Goal: Task Accomplishment & Management: Complete application form

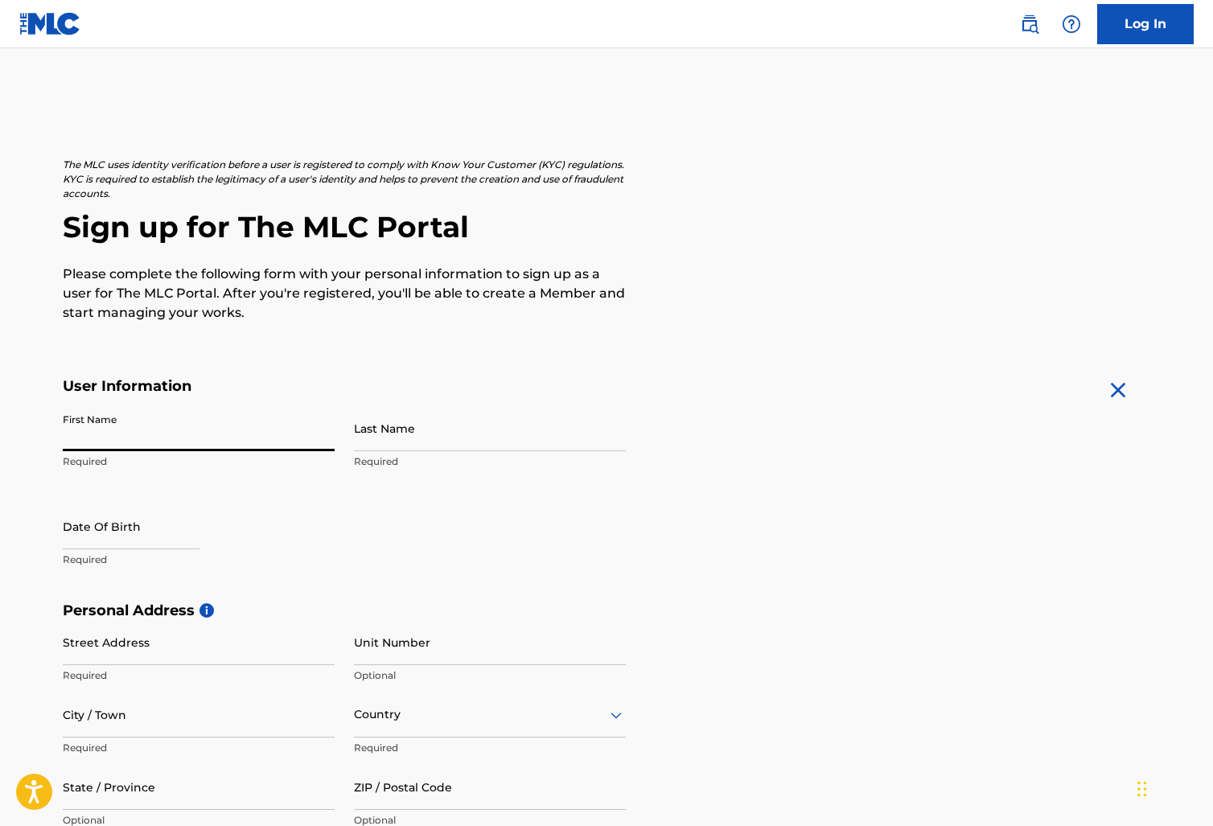
click at [323, 441] on input "First Name" at bounding box center [199, 429] width 272 height 46
type input "Oladayo"
type input "Seweje"
type input "10/24/1995"
type input "[STREET_ADDRESS]"
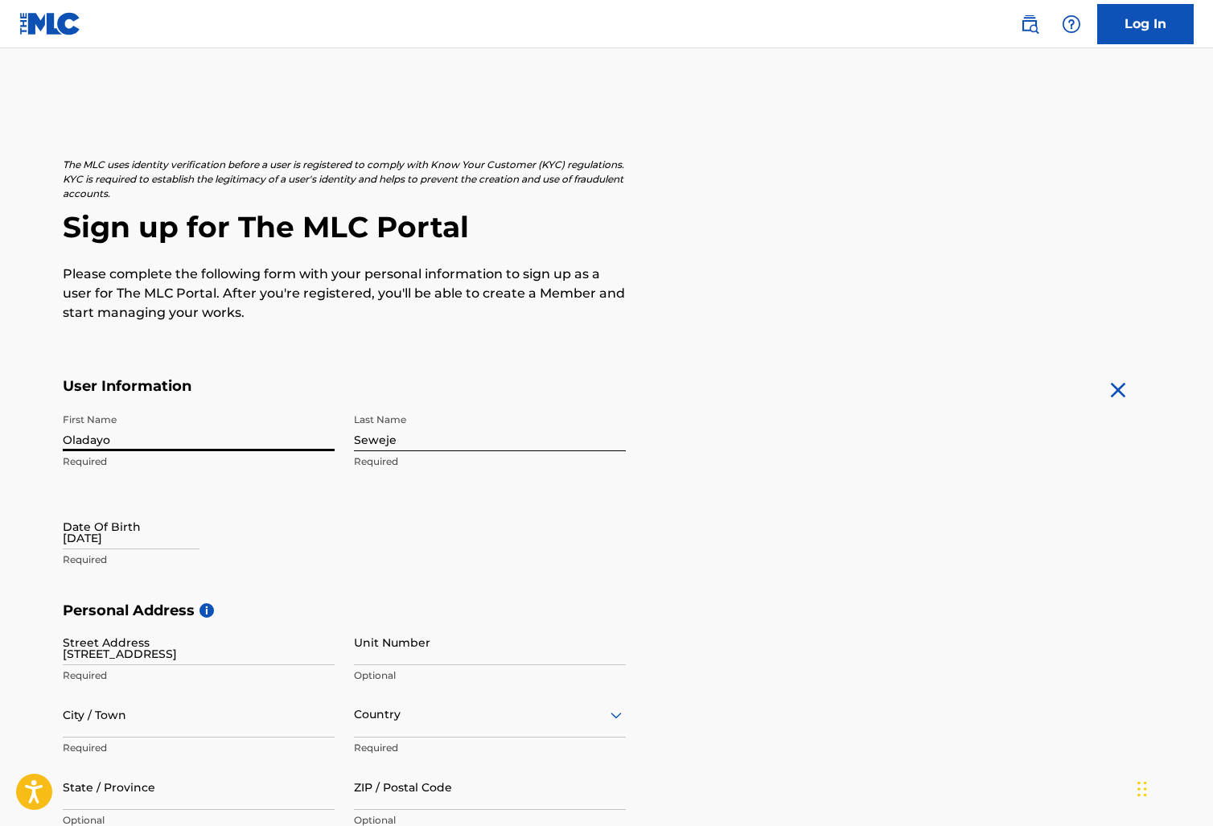
type input "[GEOGRAPHIC_DATA]"
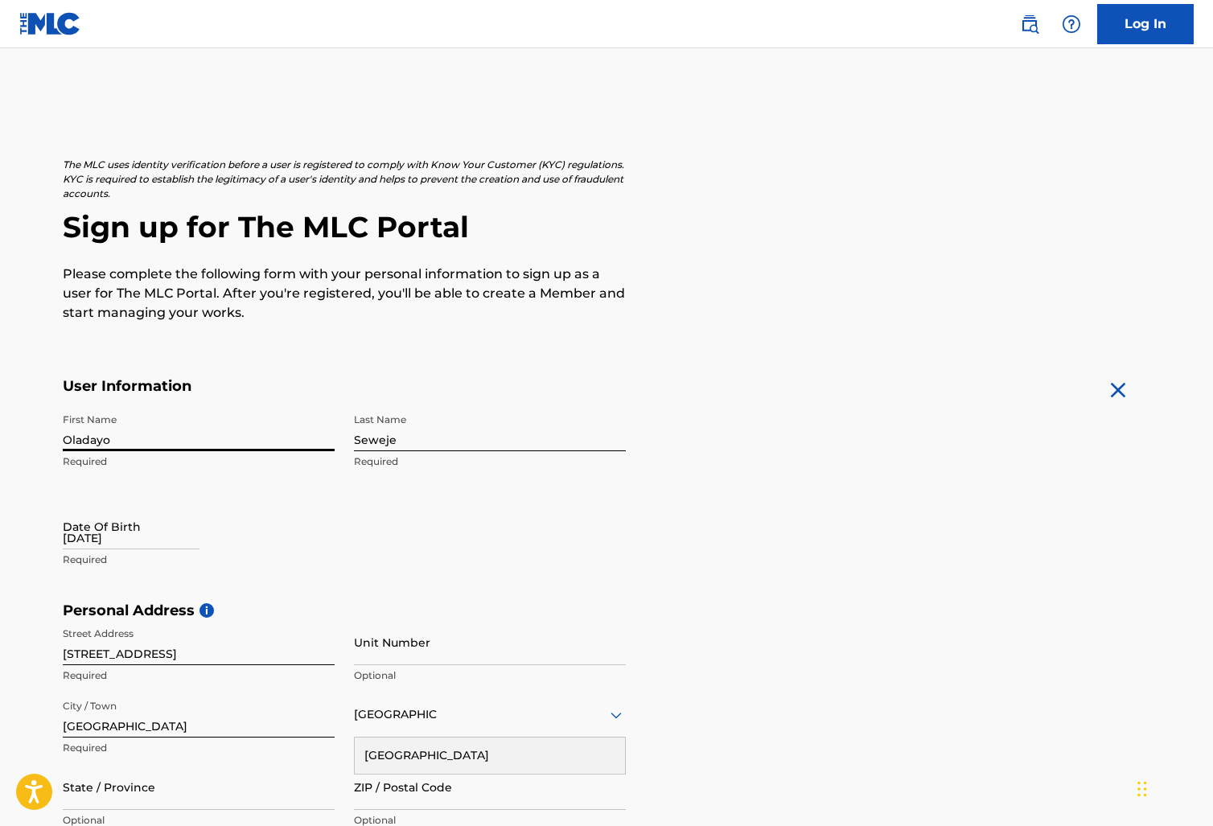
type input "[US_STATE]"
type input "77075"
type input "[GEOGRAPHIC_DATA]"
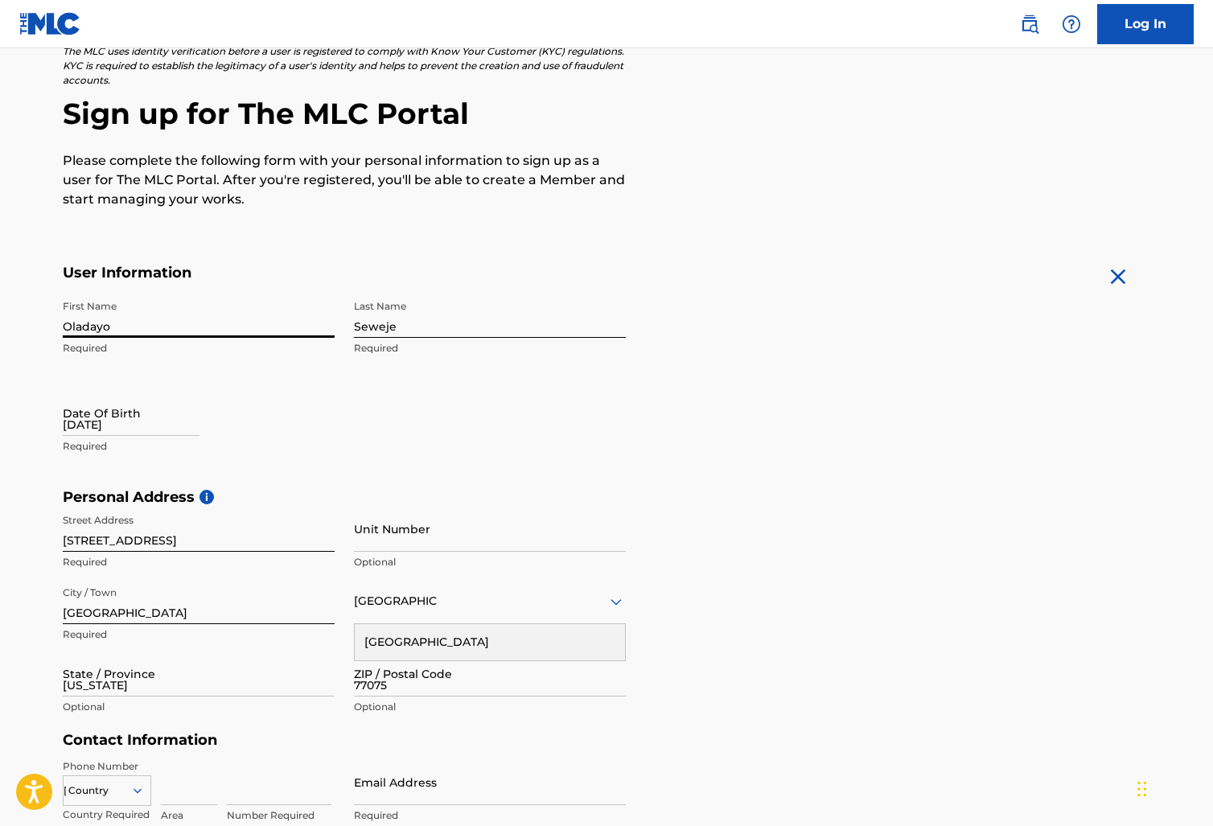
type input "[EMAIL_ADDRESS][DOMAIN_NAME]"
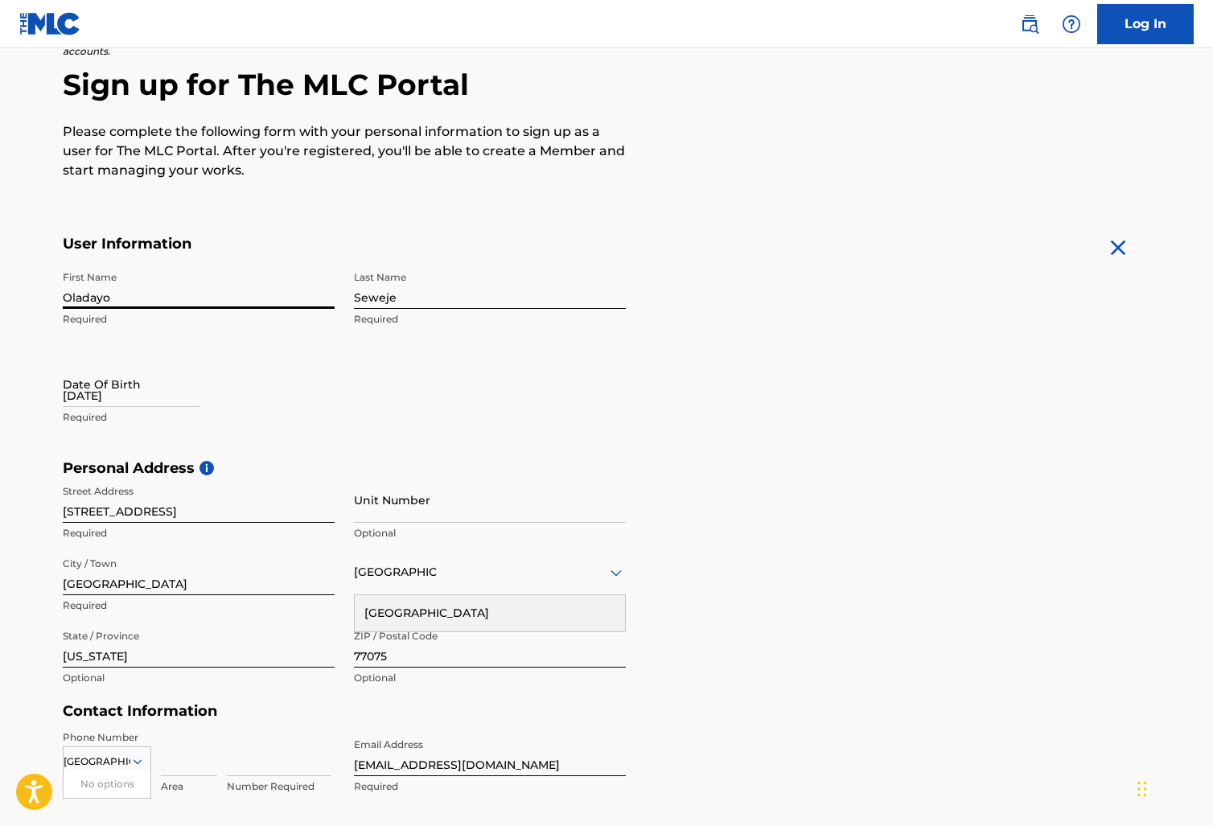
scroll to position [146, 0]
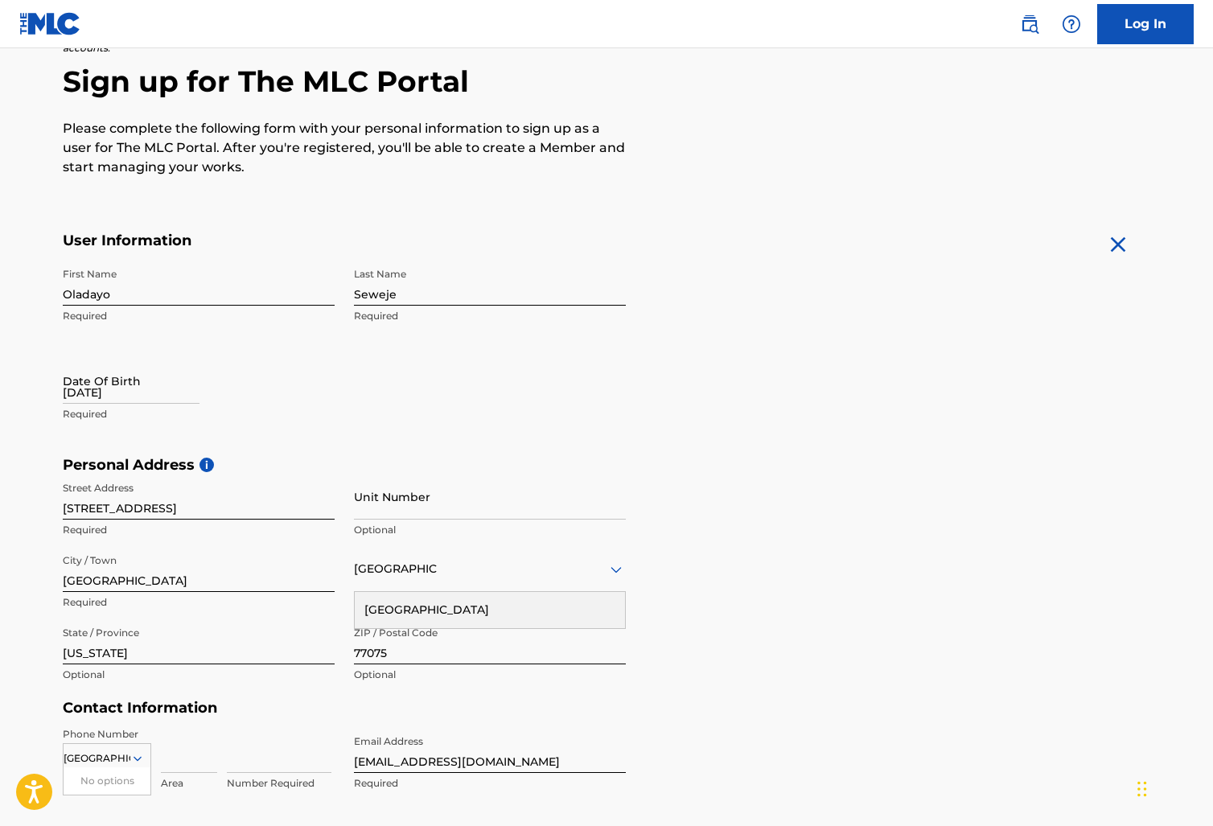
click at [767, 554] on div "Personal Address i Street Address 9757 Windwater Dr #5107 Required Unit Number …" at bounding box center [607, 578] width 1088 height 244
click at [494, 605] on div "[GEOGRAPHIC_DATA]" at bounding box center [490, 610] width 270 height 36
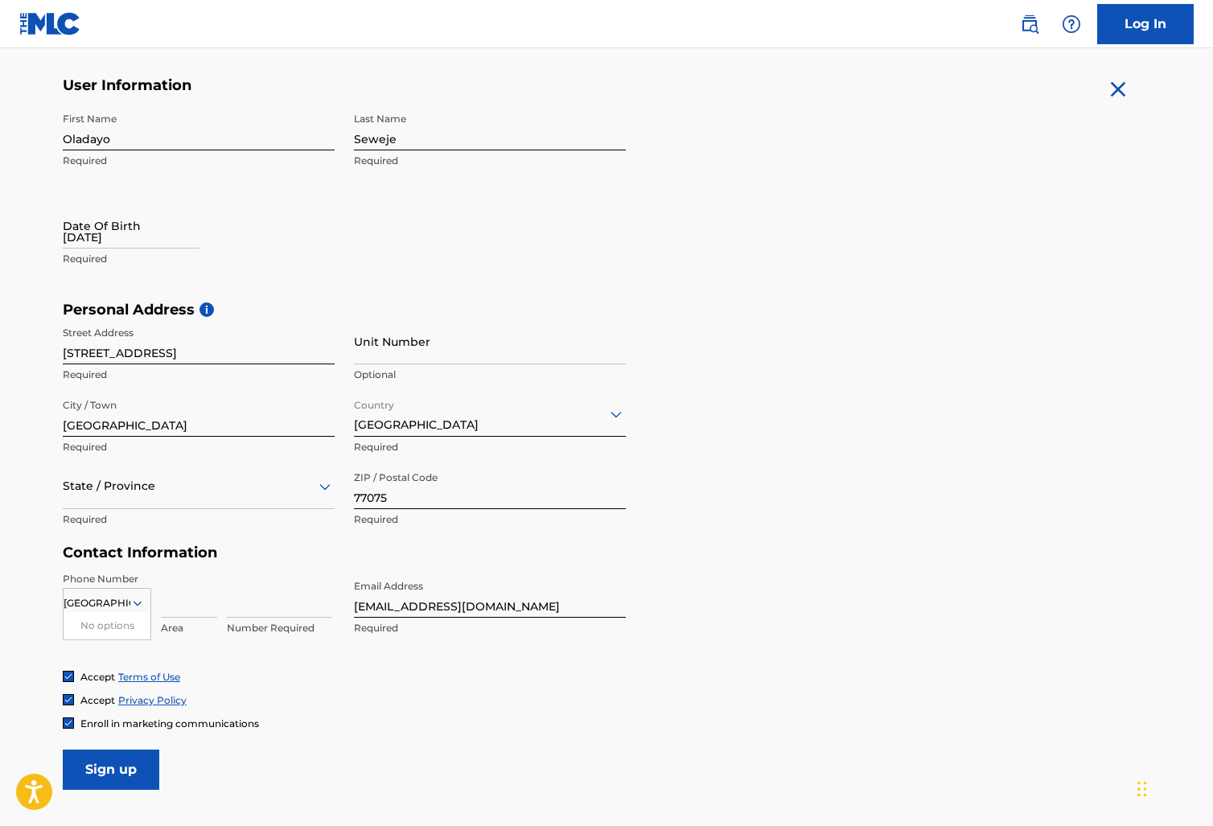
scroll to position [319, 0]
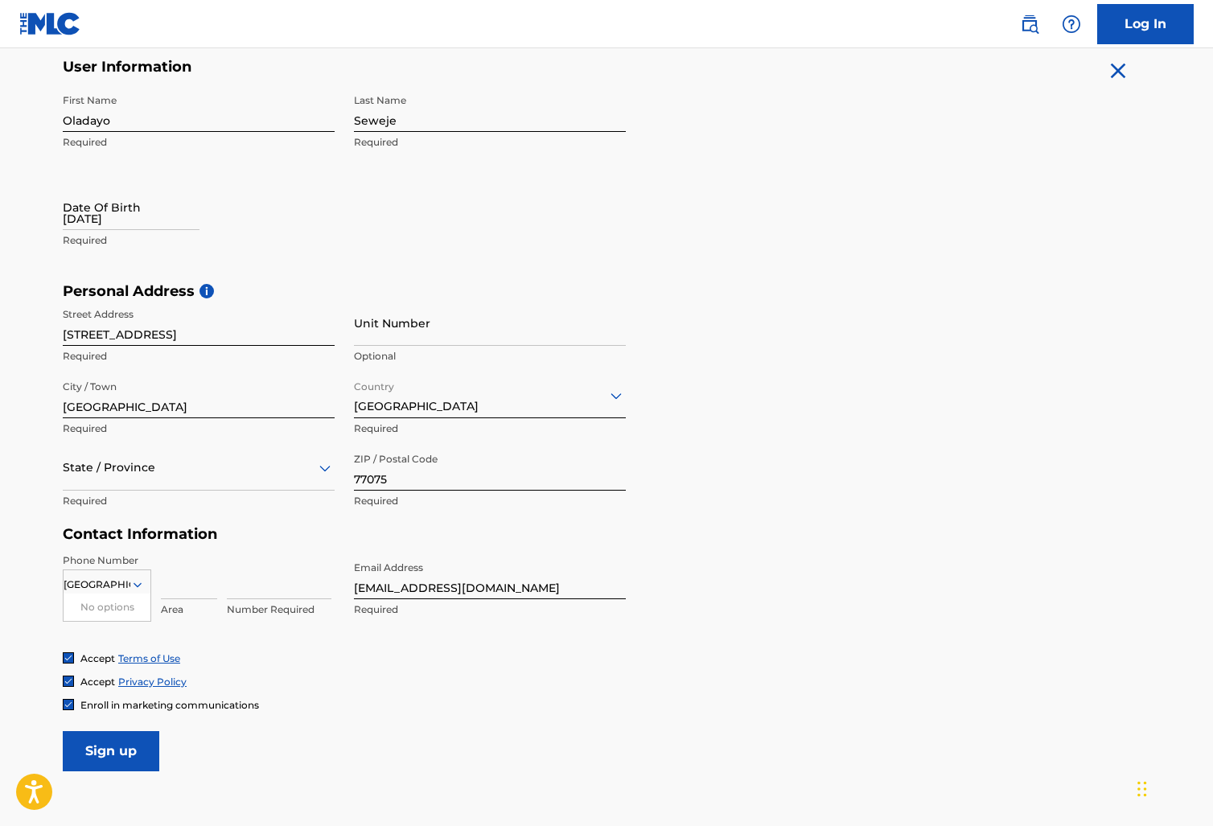
click at [144, 589] on icon at bounding box center [137, 585] width 14 height 14
click at [138, 584] on div "option , selected. Select is focused ,type to refine list, press Down to open t…" at bounding box center [107, 582] width 89 height 24
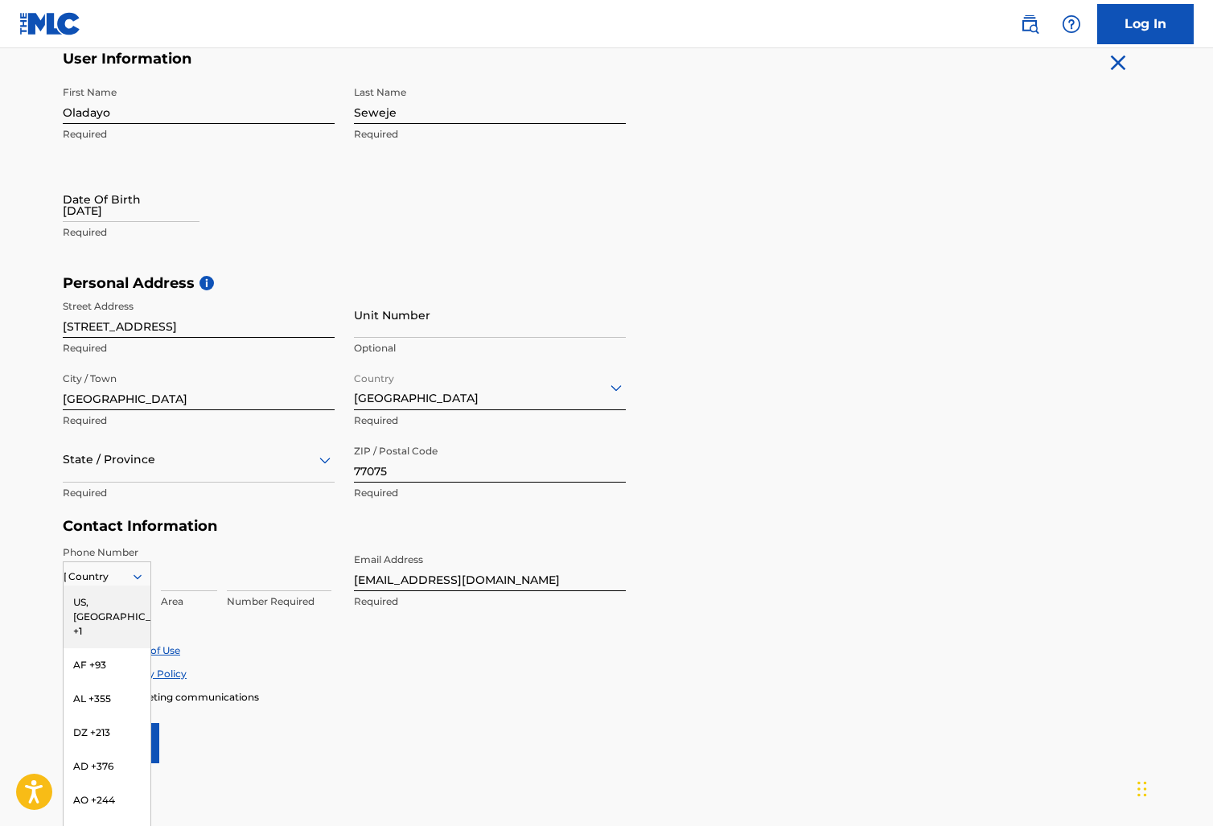
click at [117, 604] on div "US, [GEOGRAPHIC_DATA] +1" at bounding box center [107, 617] width 87 height 63
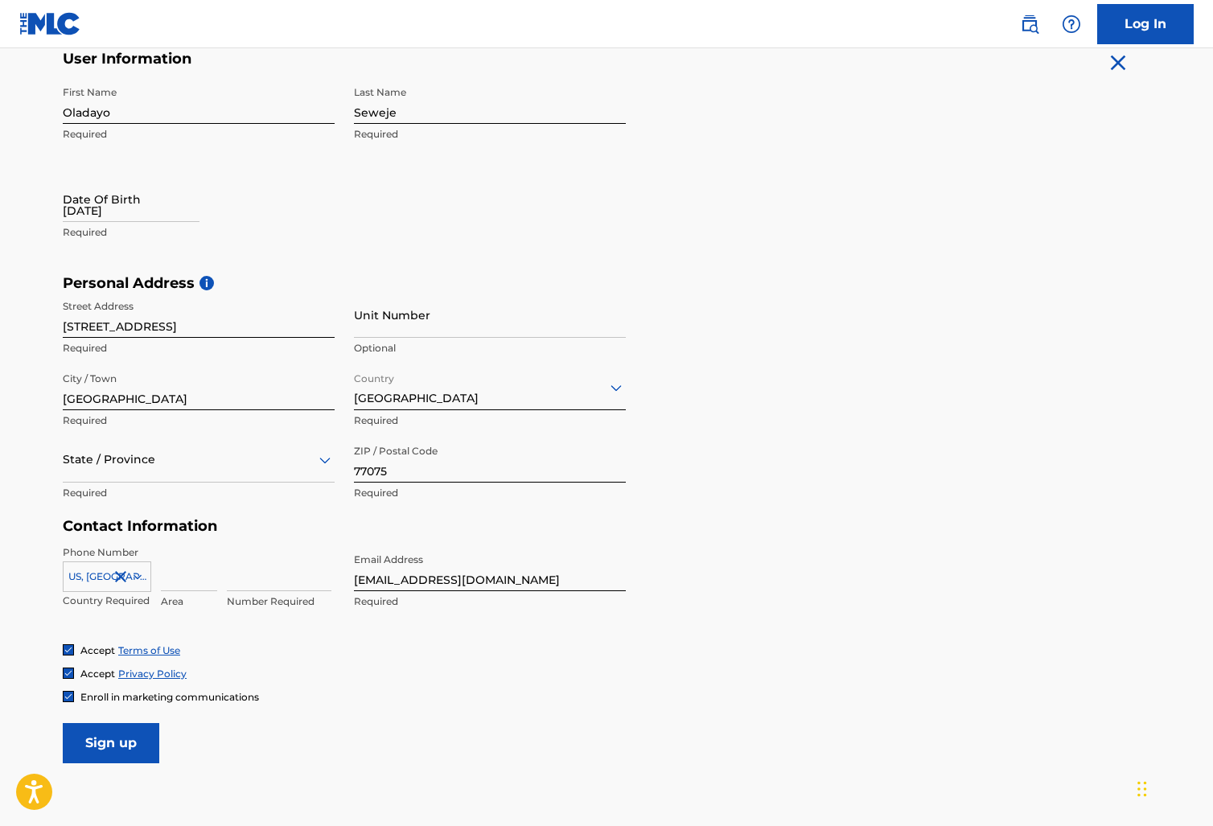
click at [186, 576] on input at bounding box center [189, 569] width 56 height 46
type input "4052006003"
type input "405"
type input "2006003"
click at [690, 556] on form "User Information First Name Oladayo Required Last Name Seweje Required Date Of …" at bounding box center [607, 407] width 1088 height 714
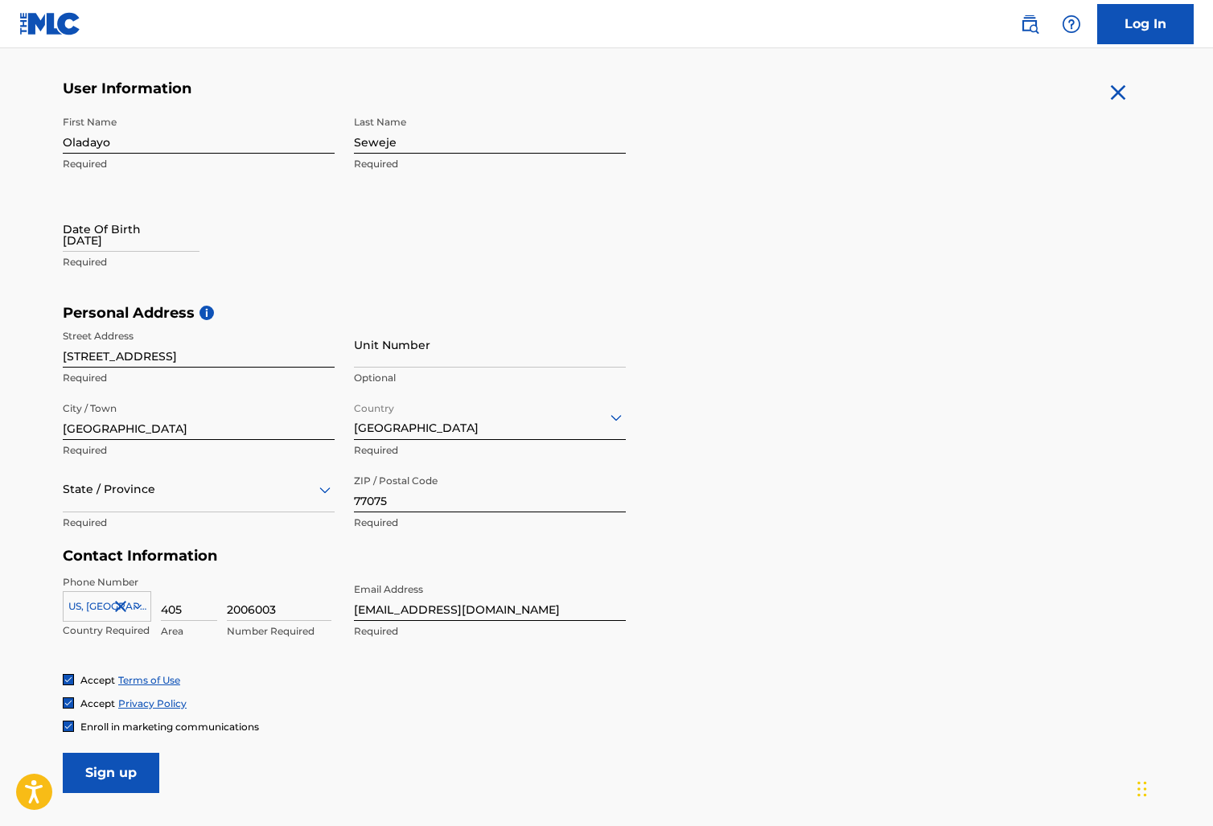
scroll to position [352, 0]
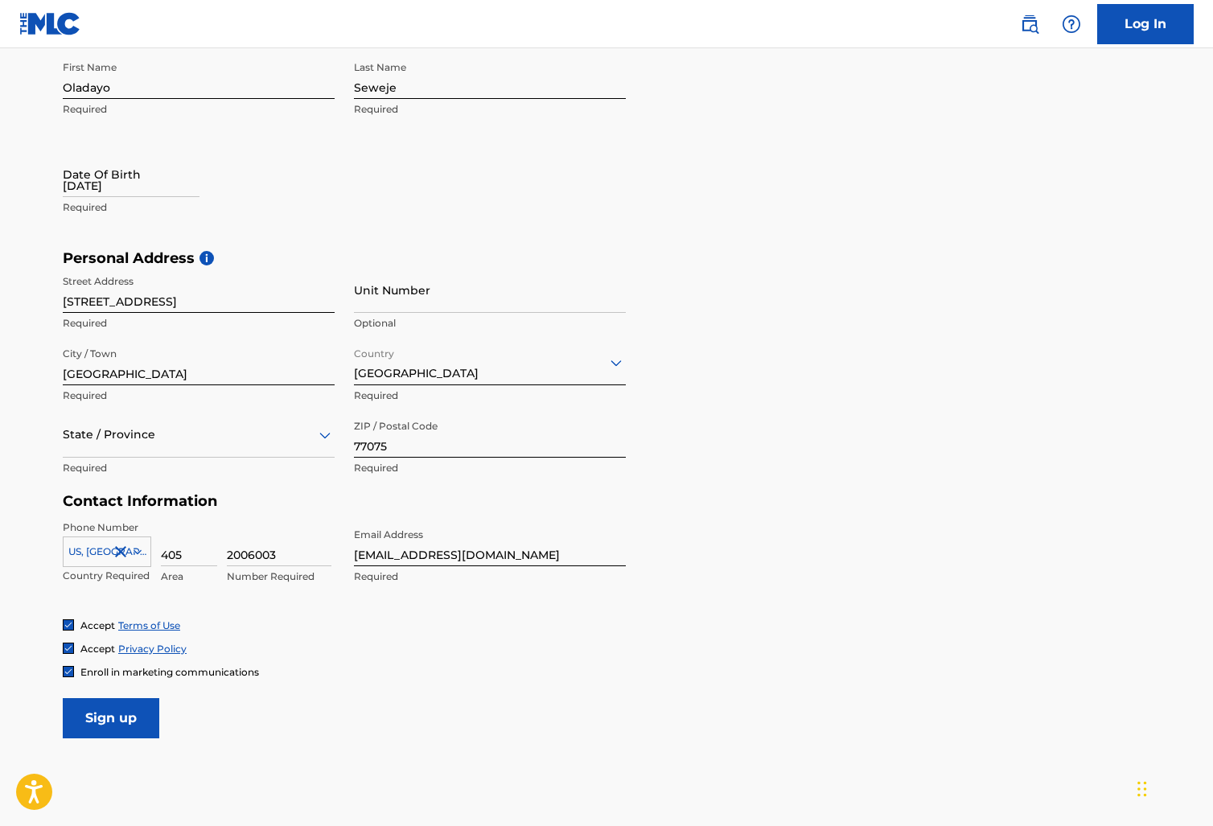
click at [124, 719] on input "Sign up" at bounding box center [111, 718] width 97 height 40
click at [321, 452] on div "State / Province" at bounding box center [199, 435] width 272 height 46
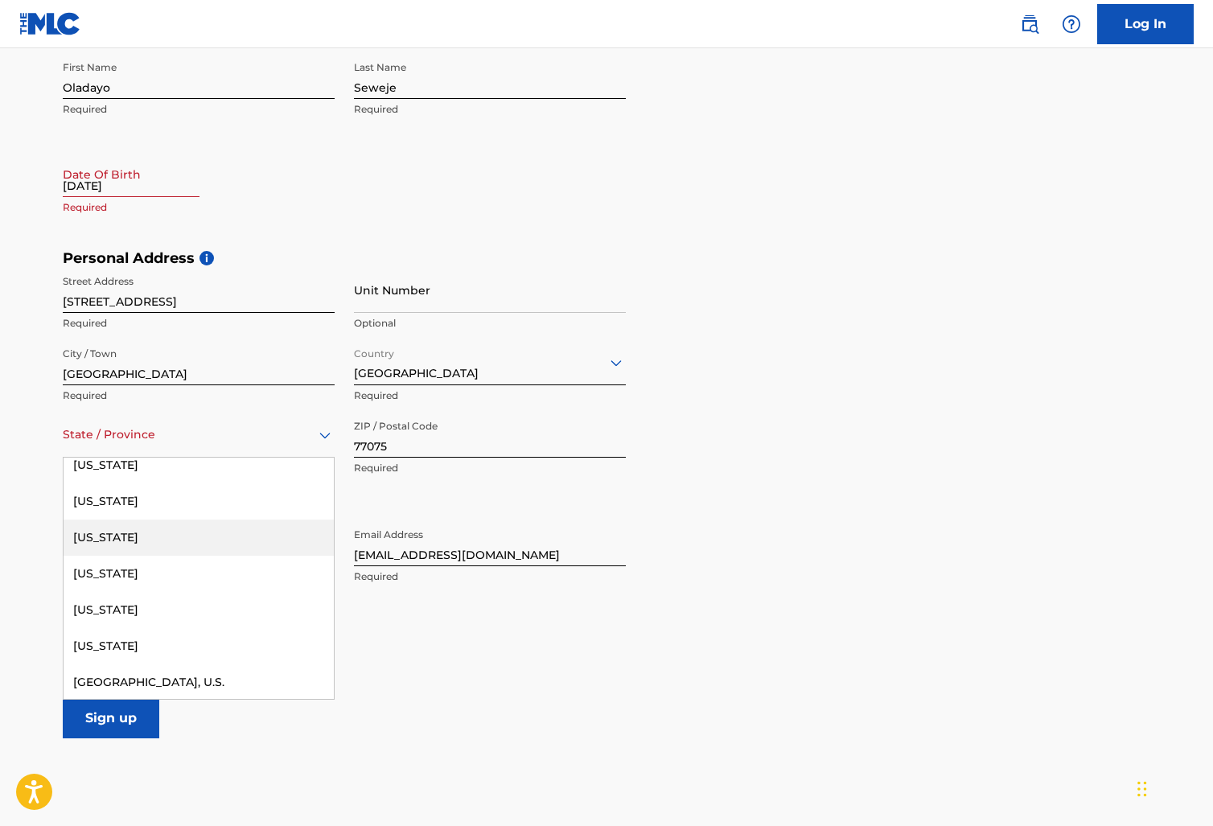
scroll to position [1675, 0]
click at [209, 549] on div "[US_STATE]" at bounding box center [199, 539] width 270 height 36
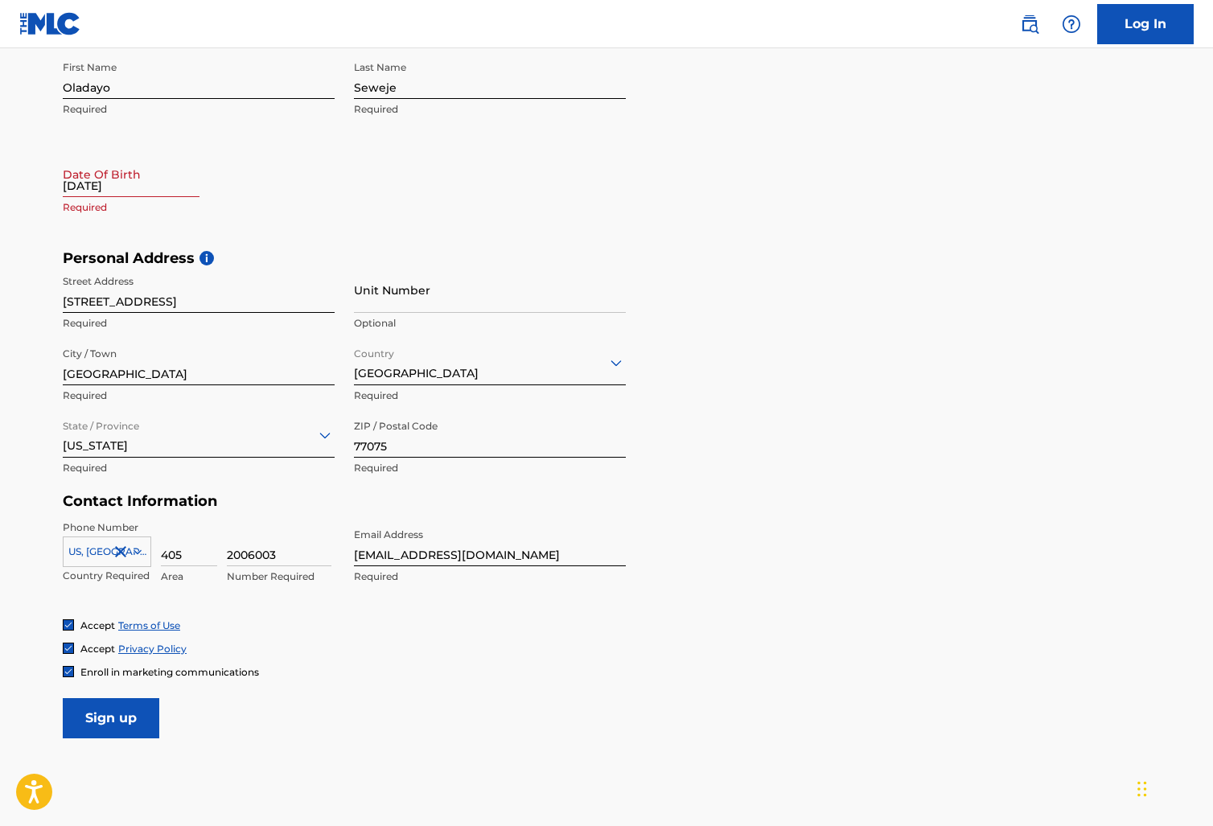
scroll to position [356, 0]
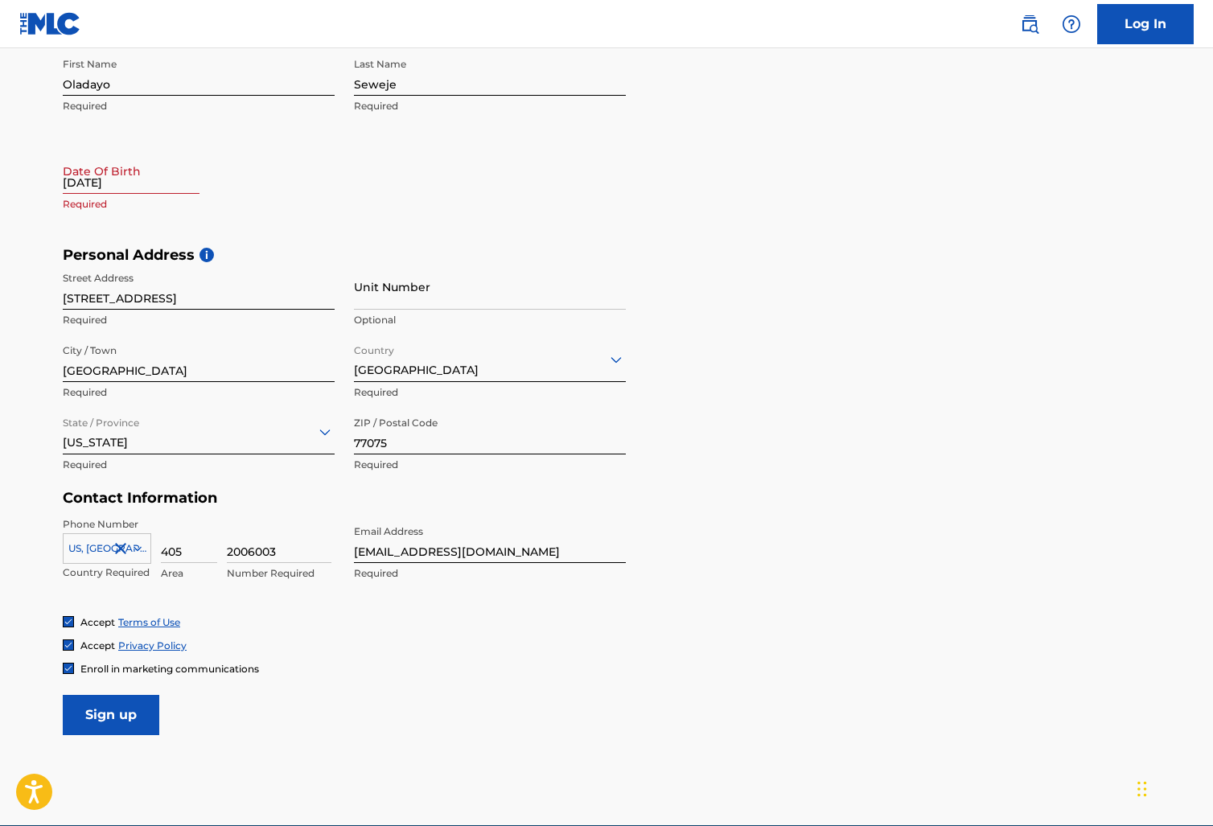
click at [101, 711] on input "Sign up" at bounding box center [111, 715] width 97 height 40
select select "7"
select select "2025"
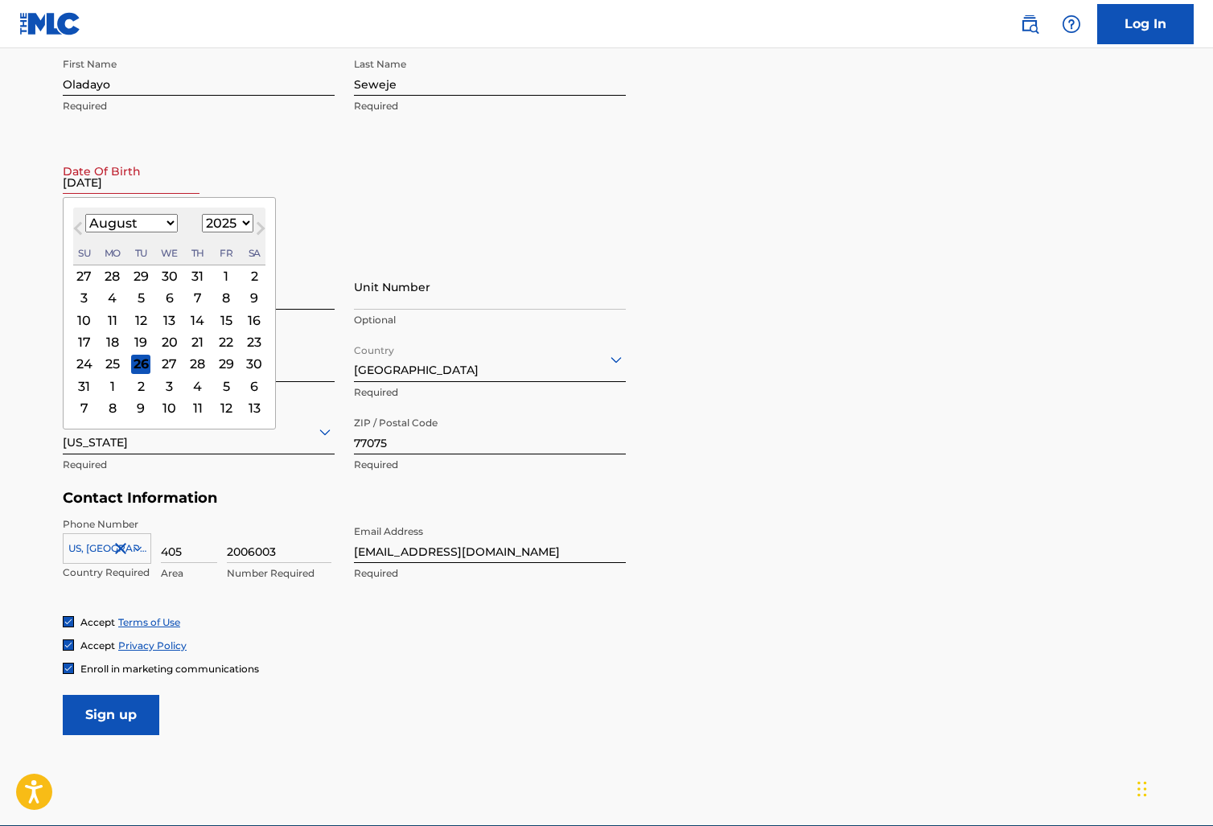
click at [248, 225] on button "Next Month" at bounding box center [261, 232] width 26 height 26
select select "8"
select select "1995"
select select "9"
click at [140, 344] on div "24" at bounding box center [140, 341] width 19 height 19
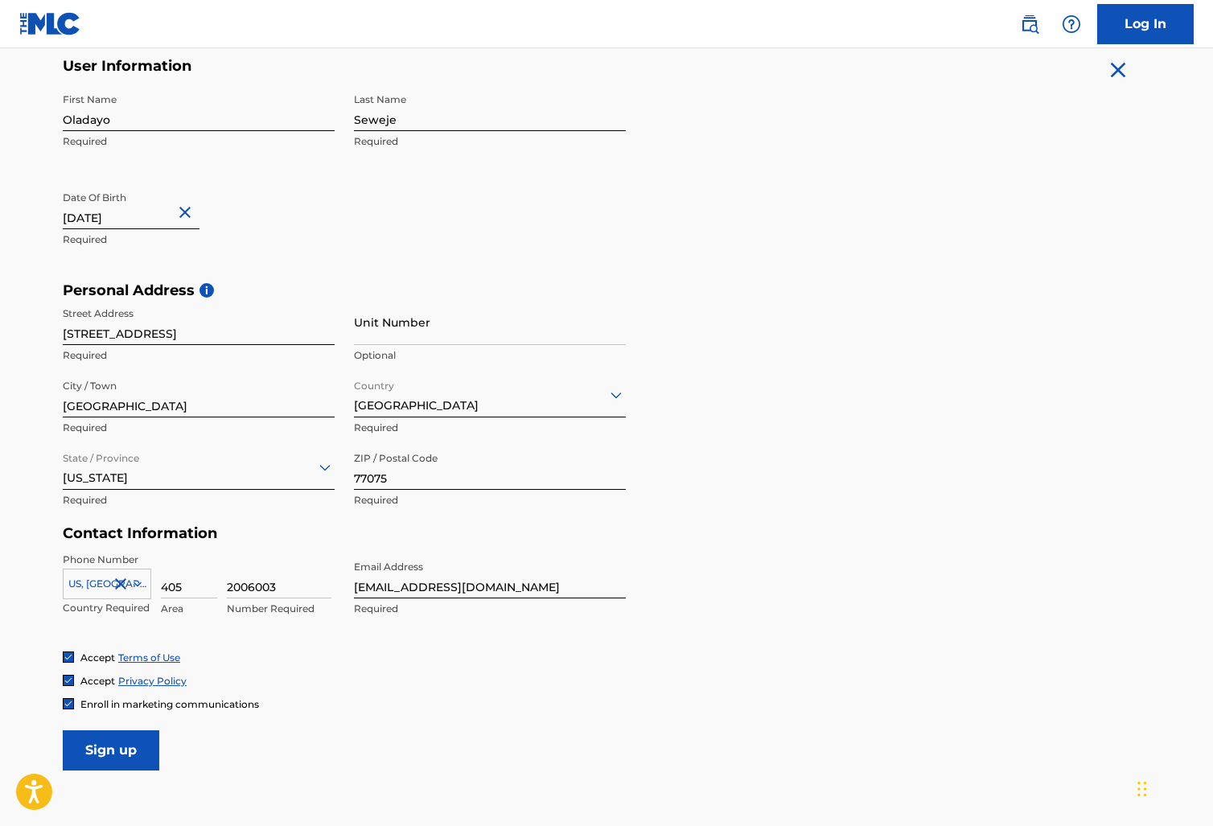
scroll to position [430, 0]
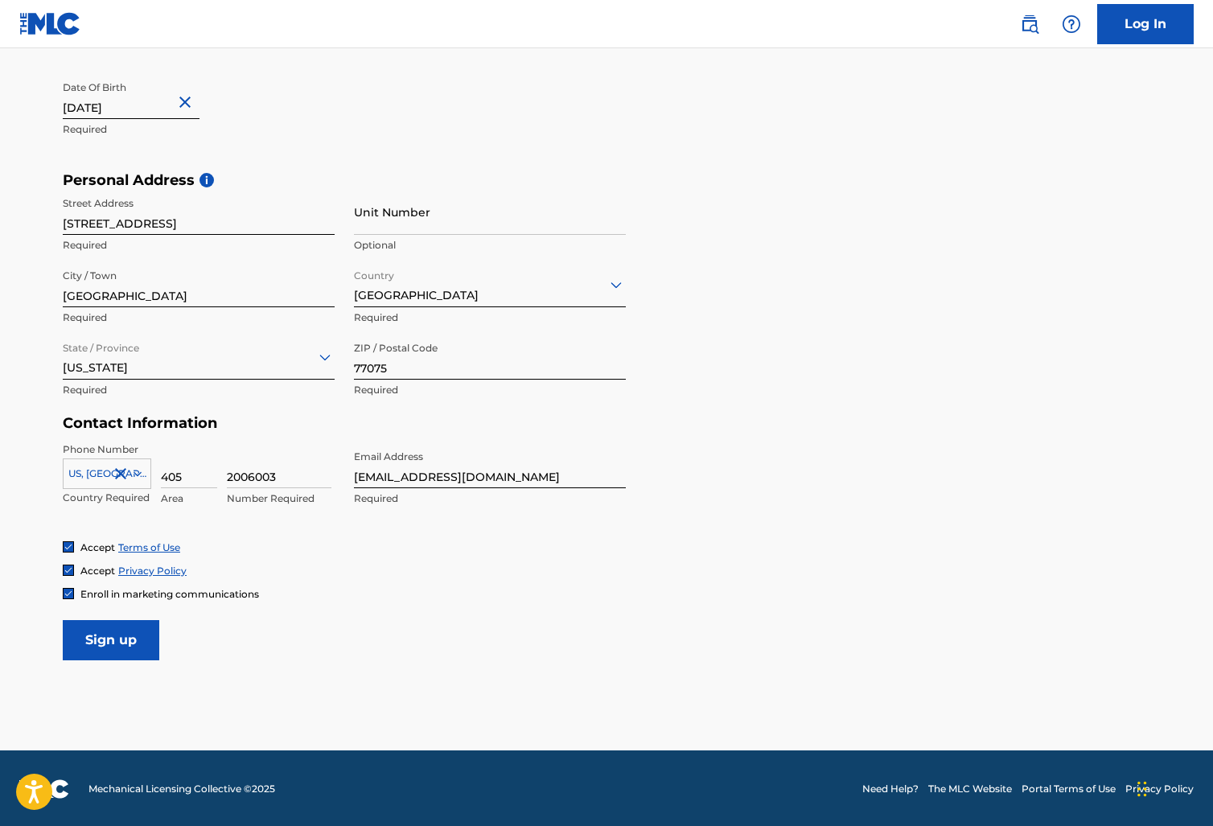
click at [154, 627] on input "Sign up" at bounding box center [111, 640] width 97 height 40
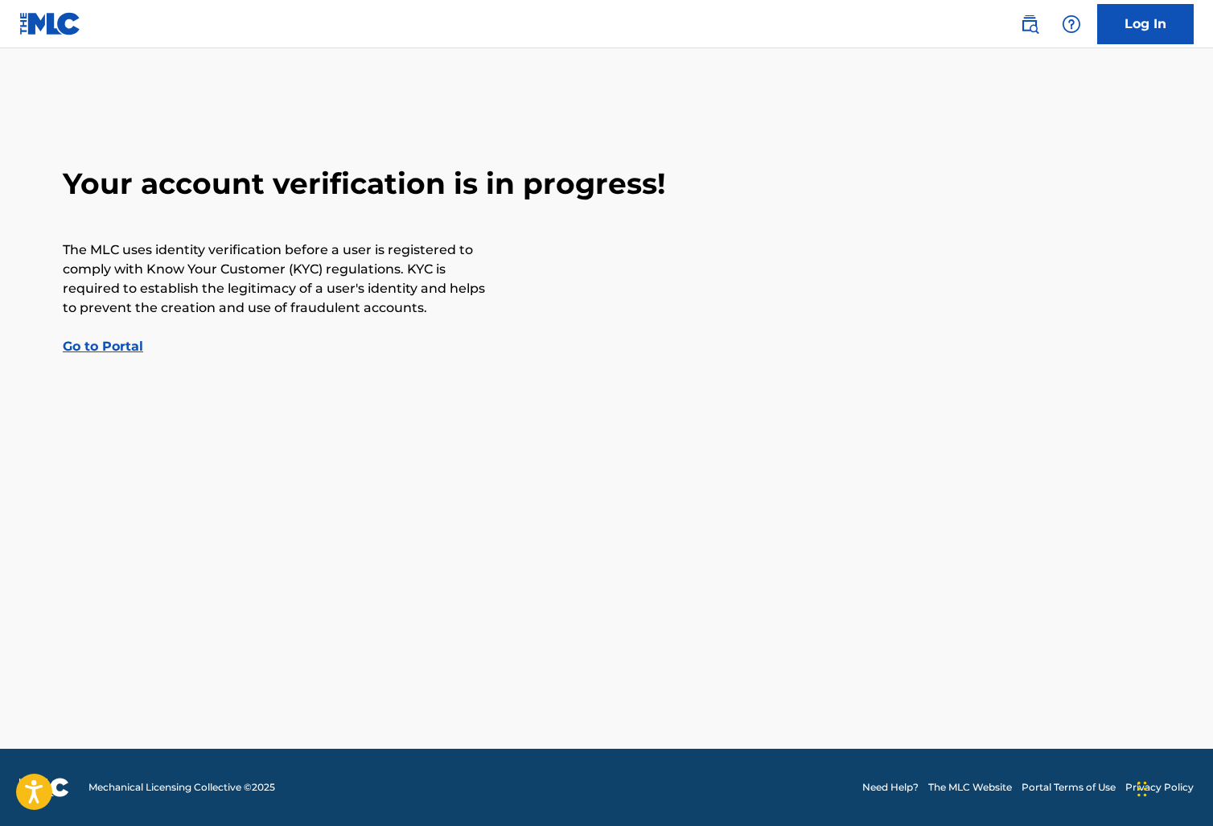
click at [130, 348] on link "Go to Portal" at bounding box center [103, 346] width 80 height 15
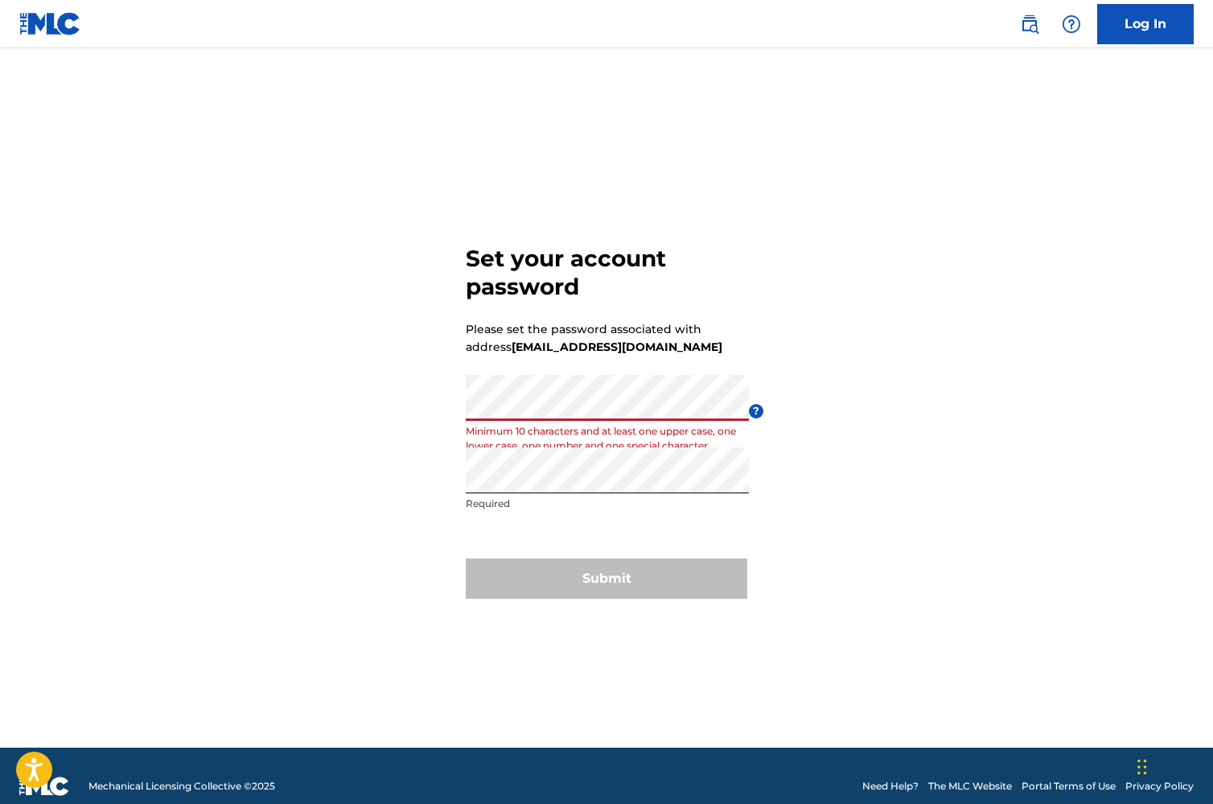
click at [447, 408] on div "Set your account password Please set the password associated with address [EMAI…" at bounding box center [606, 418] width 1127 height 659
click at [582, 575] on div "Submit" at bounding box center [607, 578] width 282 height 40
click at [574, 578] on div "Submit" at bounding box center [607, 578] width 282 height 40
click at [635, 512] on div "Re enter password Passwords must match" at bounding box center [607, 483] width 283 height 72
click at [456, 471] on div "Set your account password Please set the password associated with address [EMAI…" at bounding box center [606, 418] width 1127 height 659
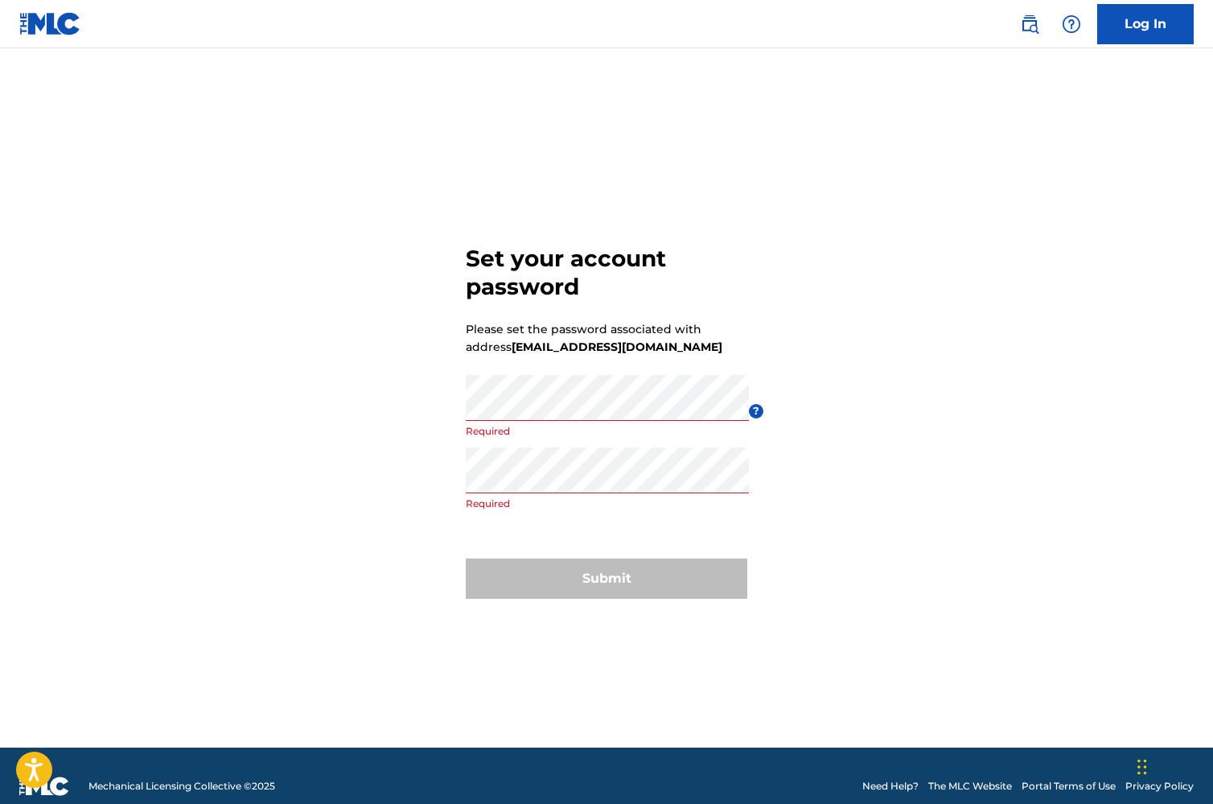
click at [445, 484] on div "Set your account password Please set the password associated with address [EMAI…" at bounding box center [606, 418] width 1127 height 659
click at [451, 415] on div "Set your account password Please set the password associated with address [EMAI…" at bounding box center [606, 418] width 1127 height 659
click at [424, 409] on div "Set your account password Please set the password associated with address [EMAI…" at bounding box center [606, 418] width 1127 height 659
click at [654, 513] on div "Re enter password Passwords must match" at bounding box center [607, 483] width 283 height 72
click at [356, 472] on div "Set your account password Please set the password associated with address [EMAI…" at bounding box center [606, 418] width 1127 height 659
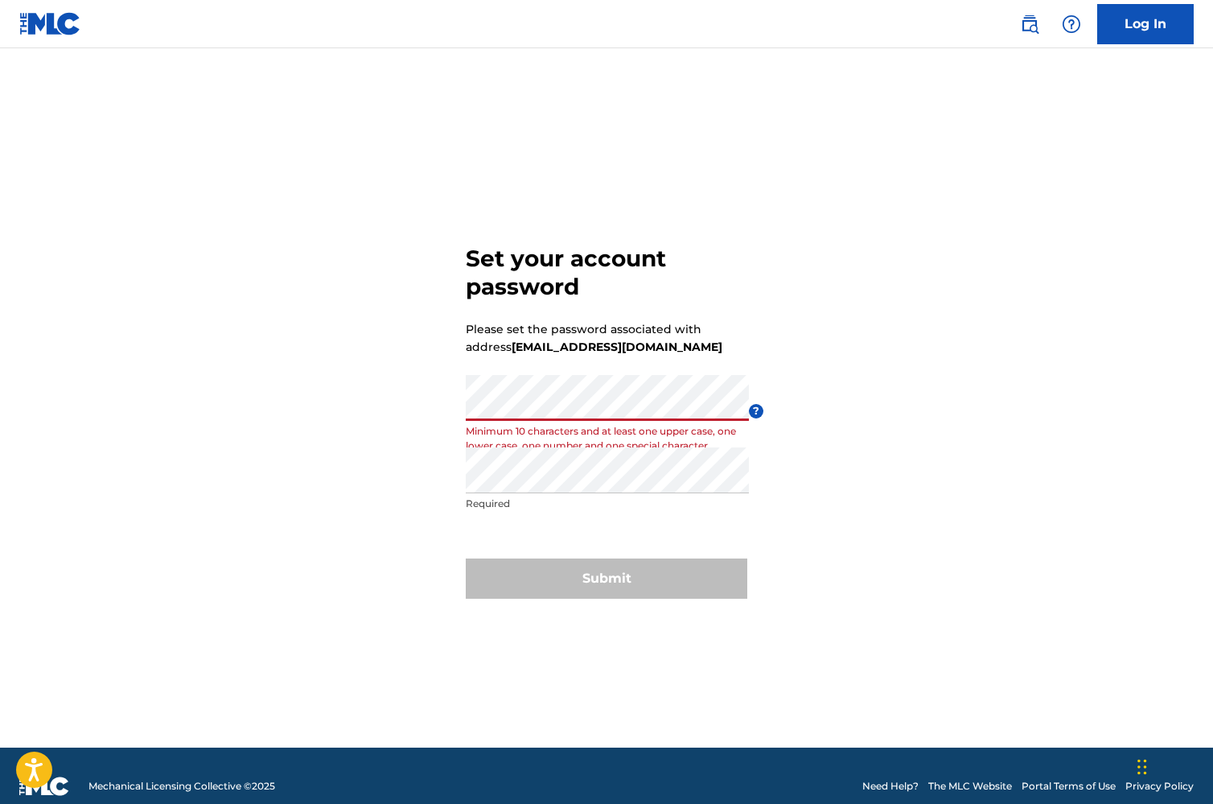
click at [451, 414] on div "Set your account password Please set the password associated with address [EMAI…" at bounding box center [606, 418] width 1127 height 659
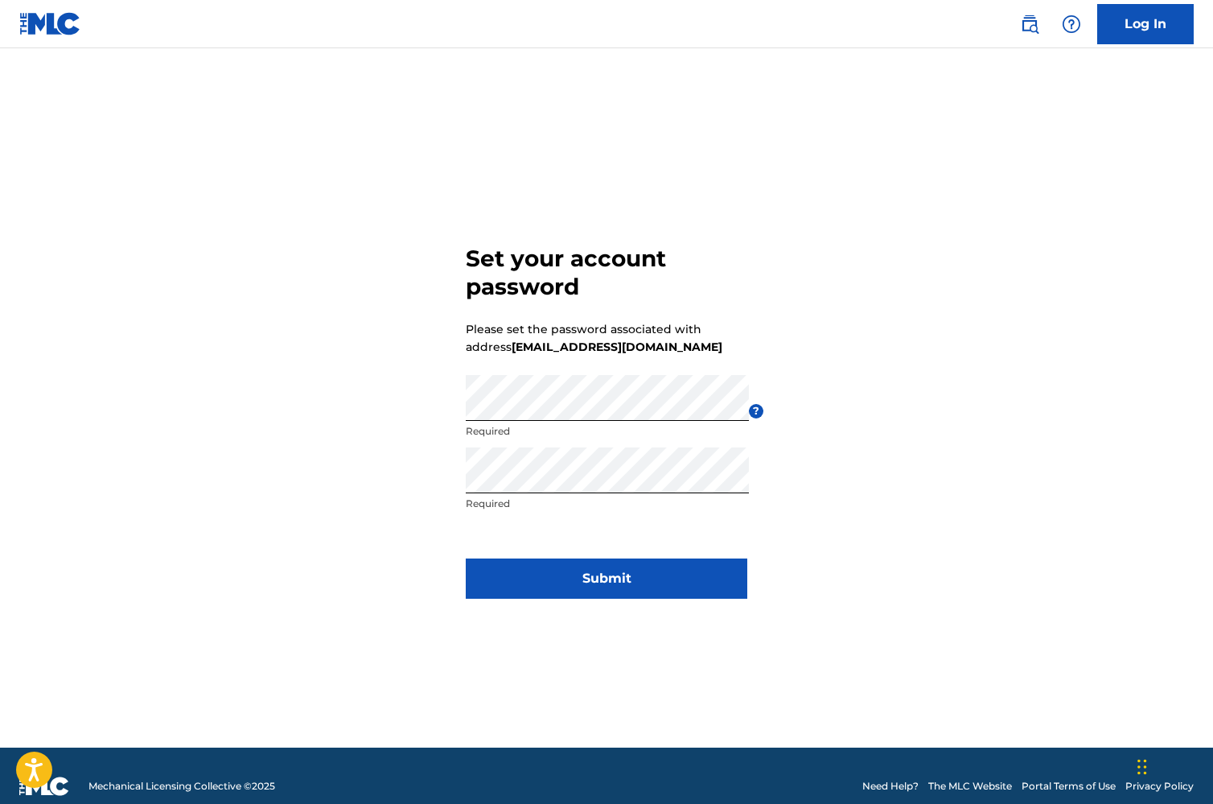
click at [644, 590] on button "Submit" at bounding box center [607, 578] width 282 height 40
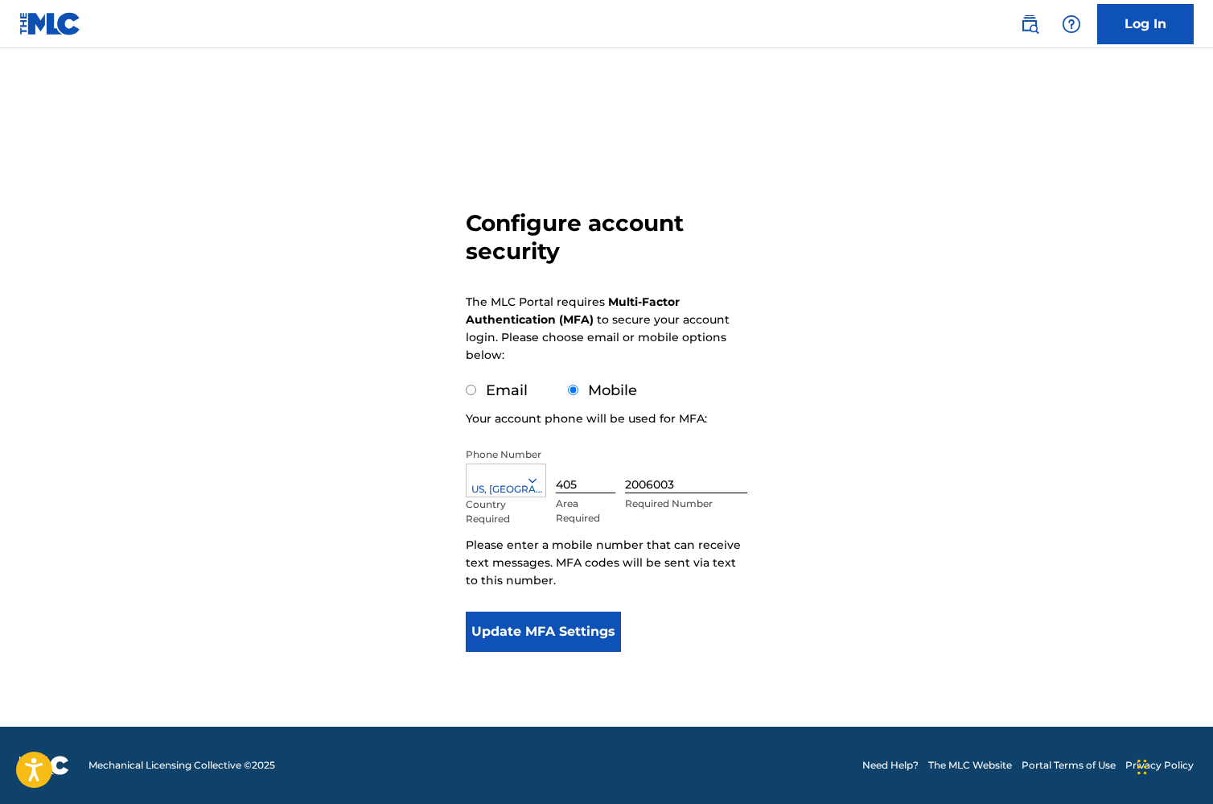
click at [536, 639] on button "Update MFA Settings" at bounding box center [543, 632] width 155 height 40
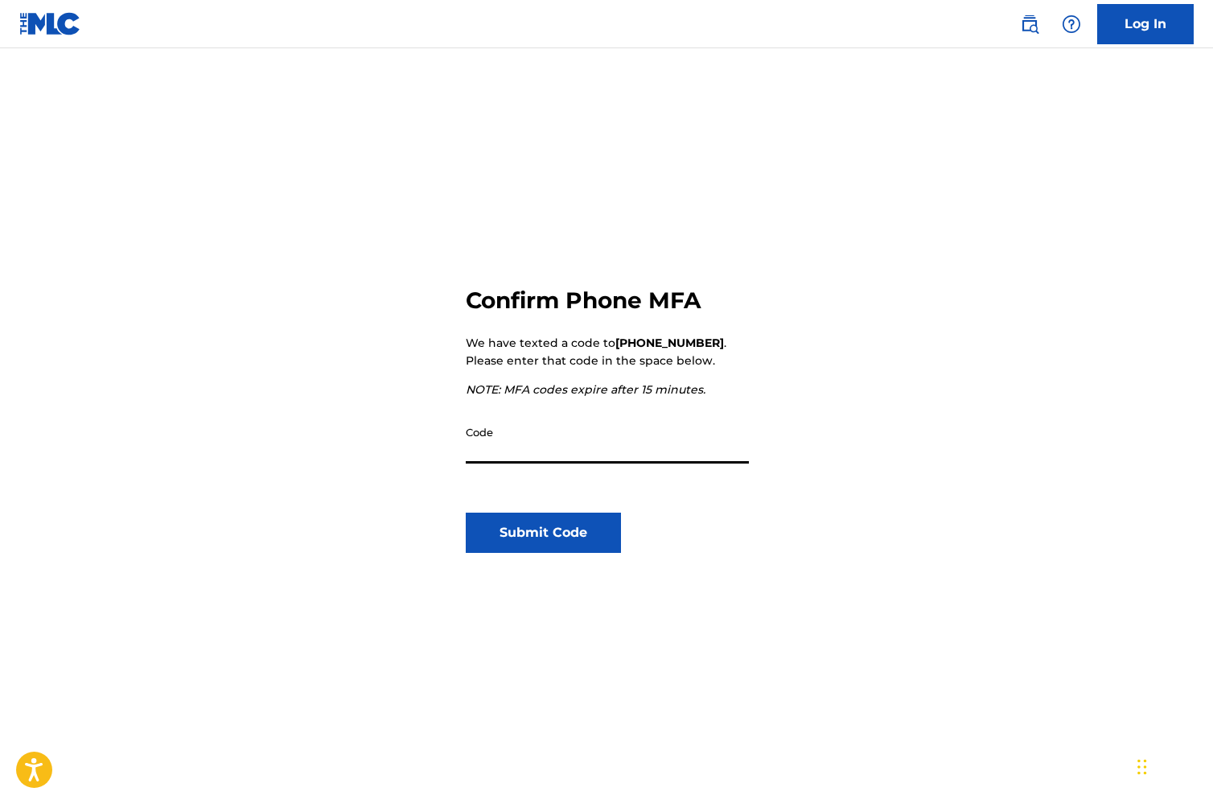
click at [584, 444] on input "Code" at bounding box center [607, 441] width 283 height 46
click at [517, 446] on input "Code" at bounding box center [607, 441] width 283 height 46
paste input "001408"
type input "001408"
click at [533, 528] on button "Submit Code" at bounding box center [543, 533] width 155 height 40
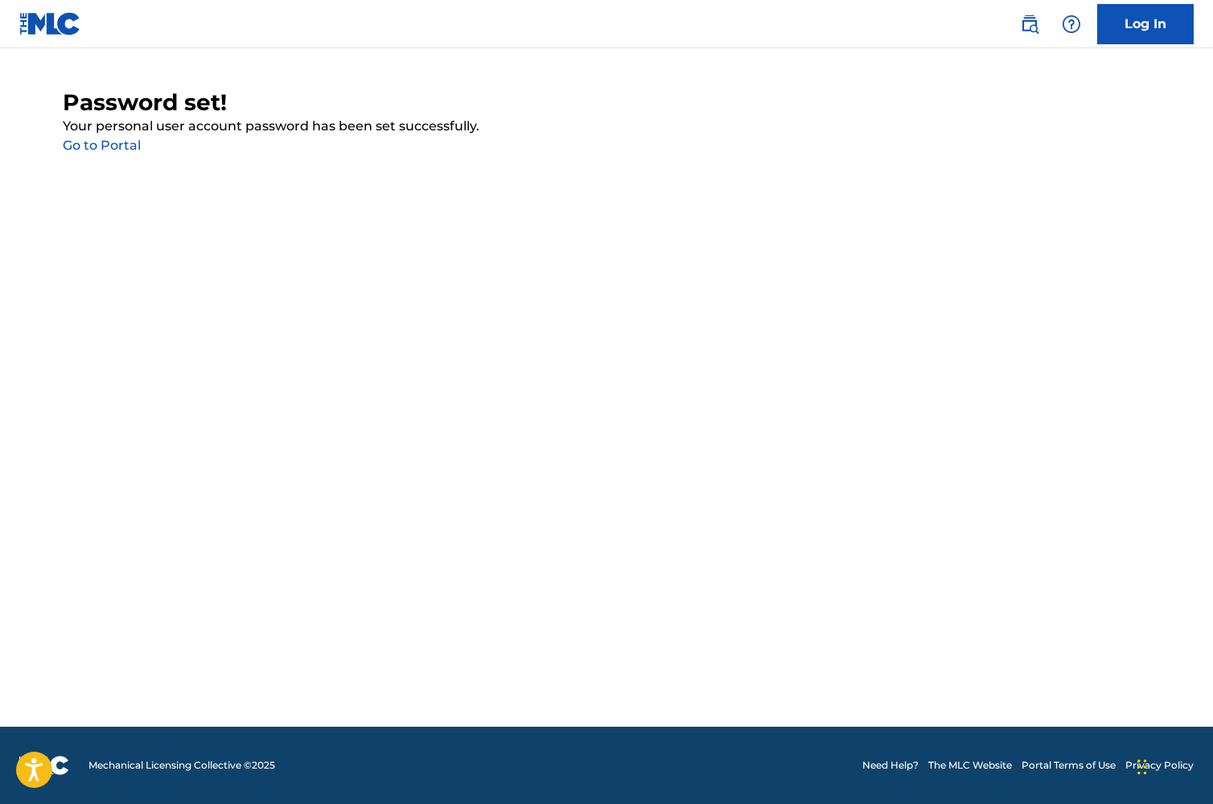
click at [105, 146] on link "Go to Portal" at bounding box center [102, 145] width 78 height 15
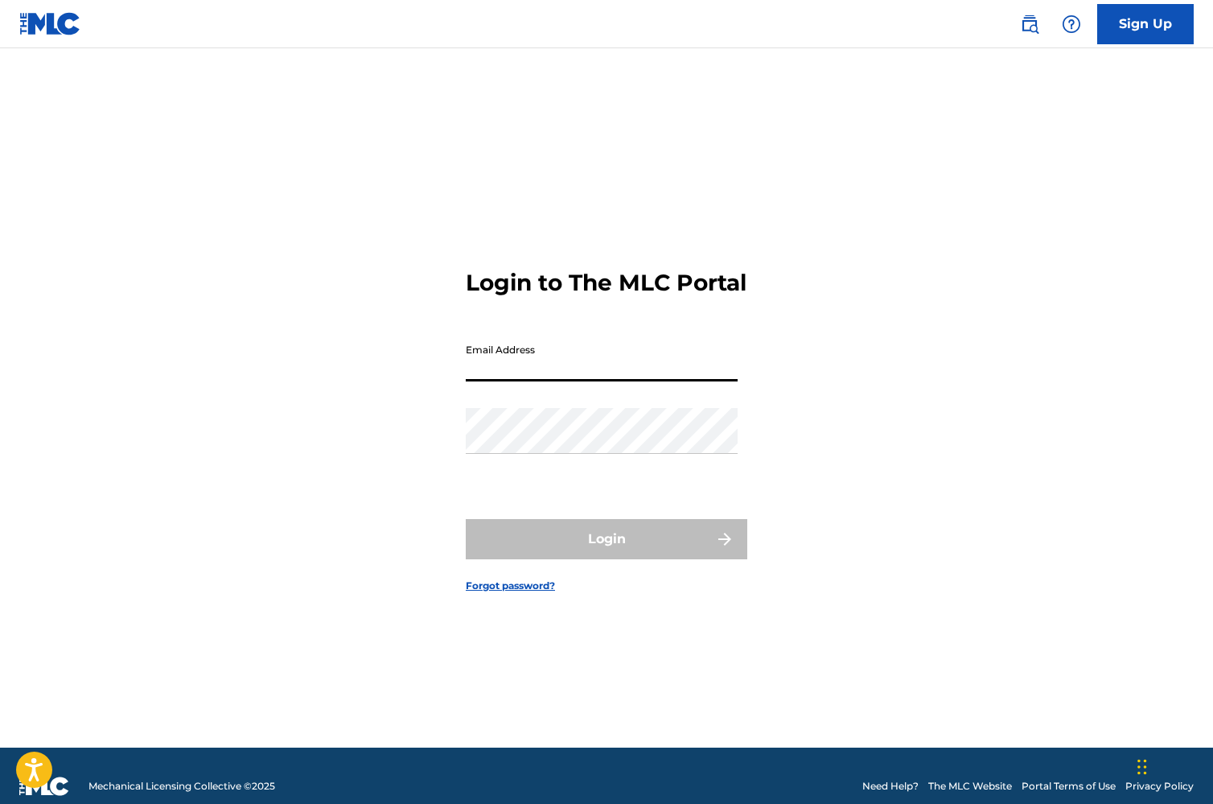
type input "[EMAIL_ADDRESS][DOMAIN_NAME]"
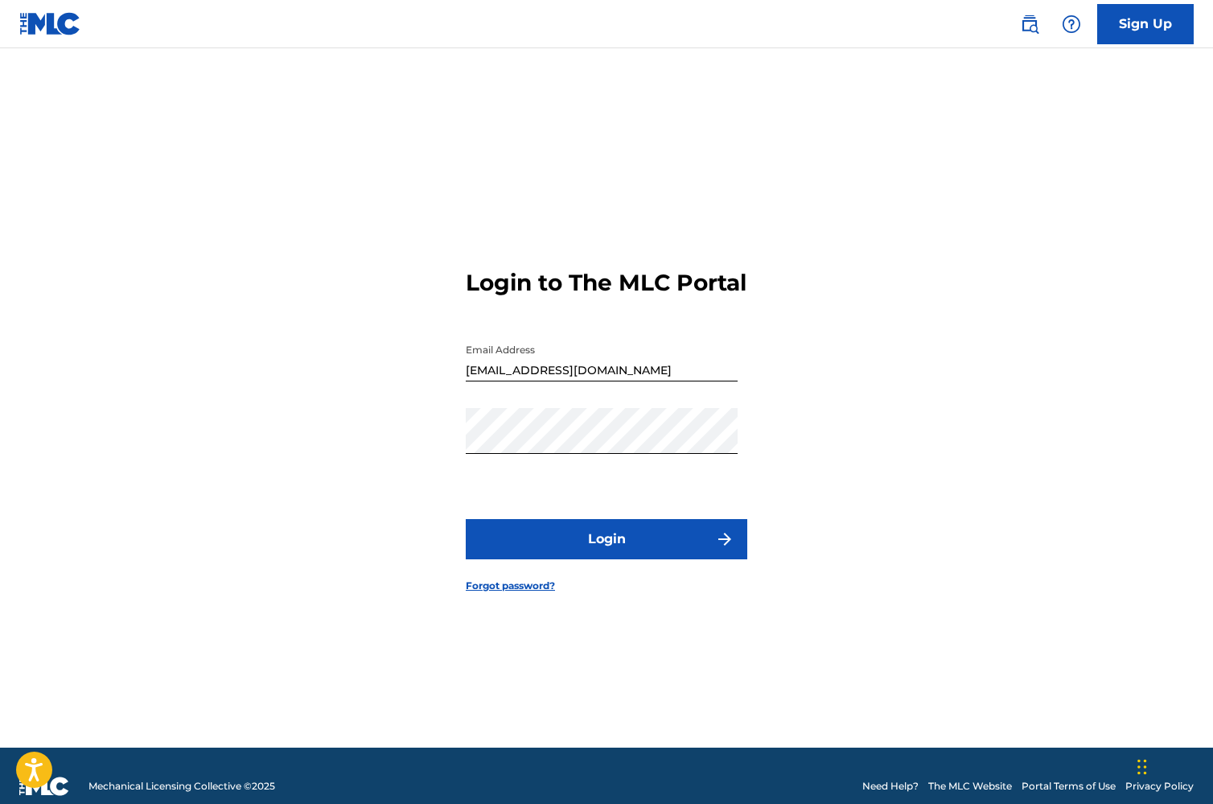
click at [604, 542] on button "Login" at bounding box center [607, 539] width 282 height 40
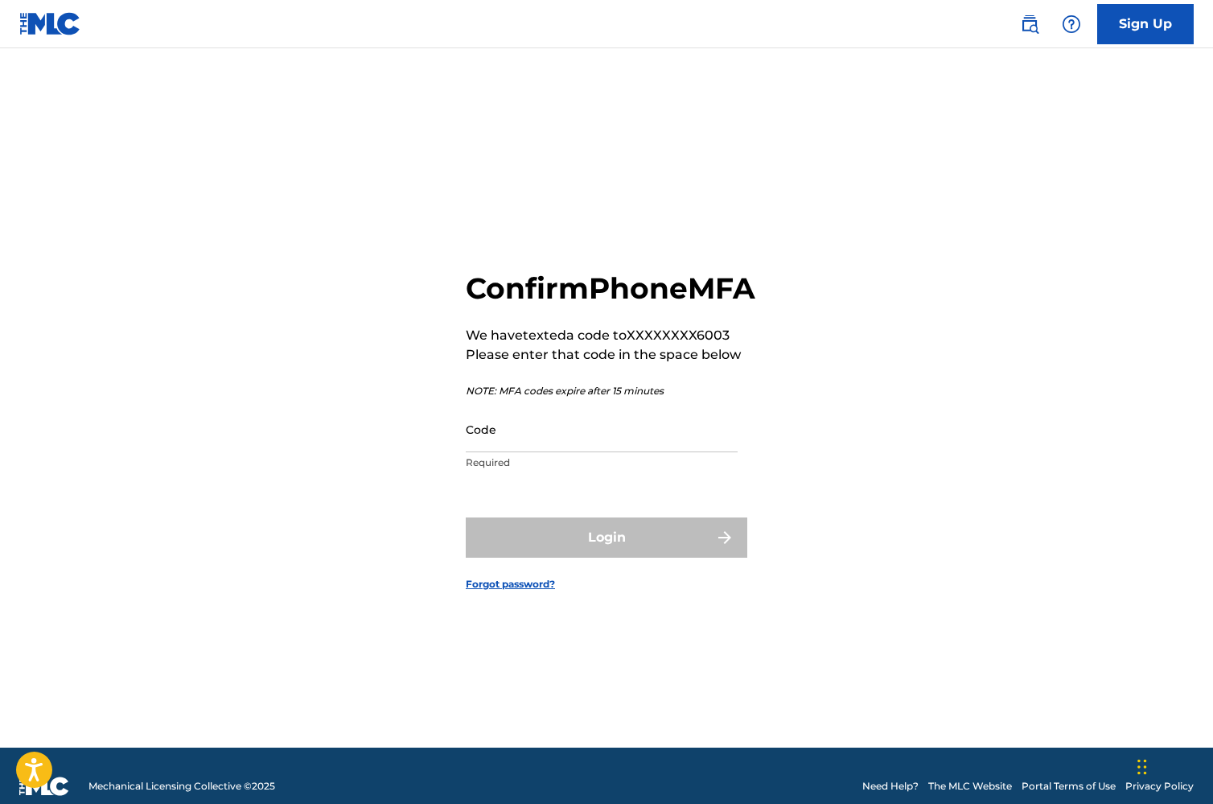
click at [679, 452] on input "Code" at bounding box center [602, 429] width 272 height 46
paste input "817269"
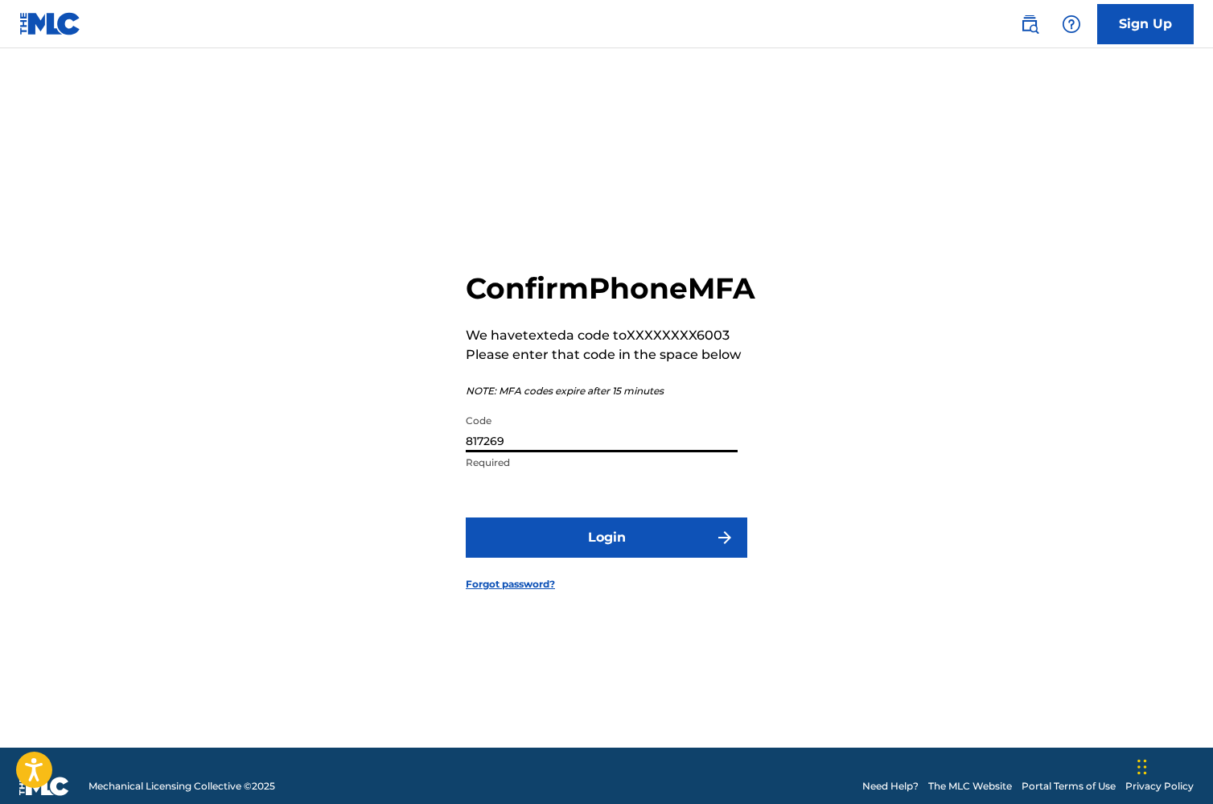
type input "817269"
click at [603, 558] on button "Login" at bounding box center [607, 537] width 282 height 40
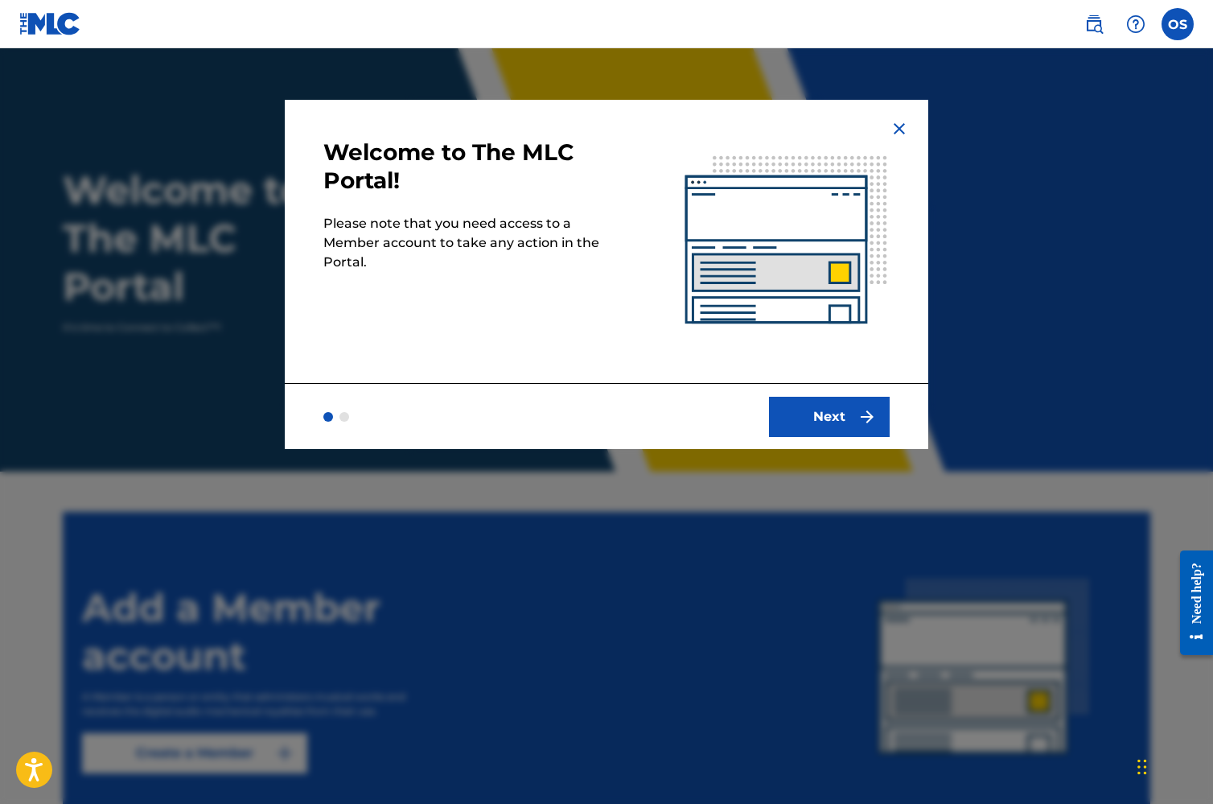
click at [784, 419] on button "Next" at bounding box center [829, 417] width 121 height 40
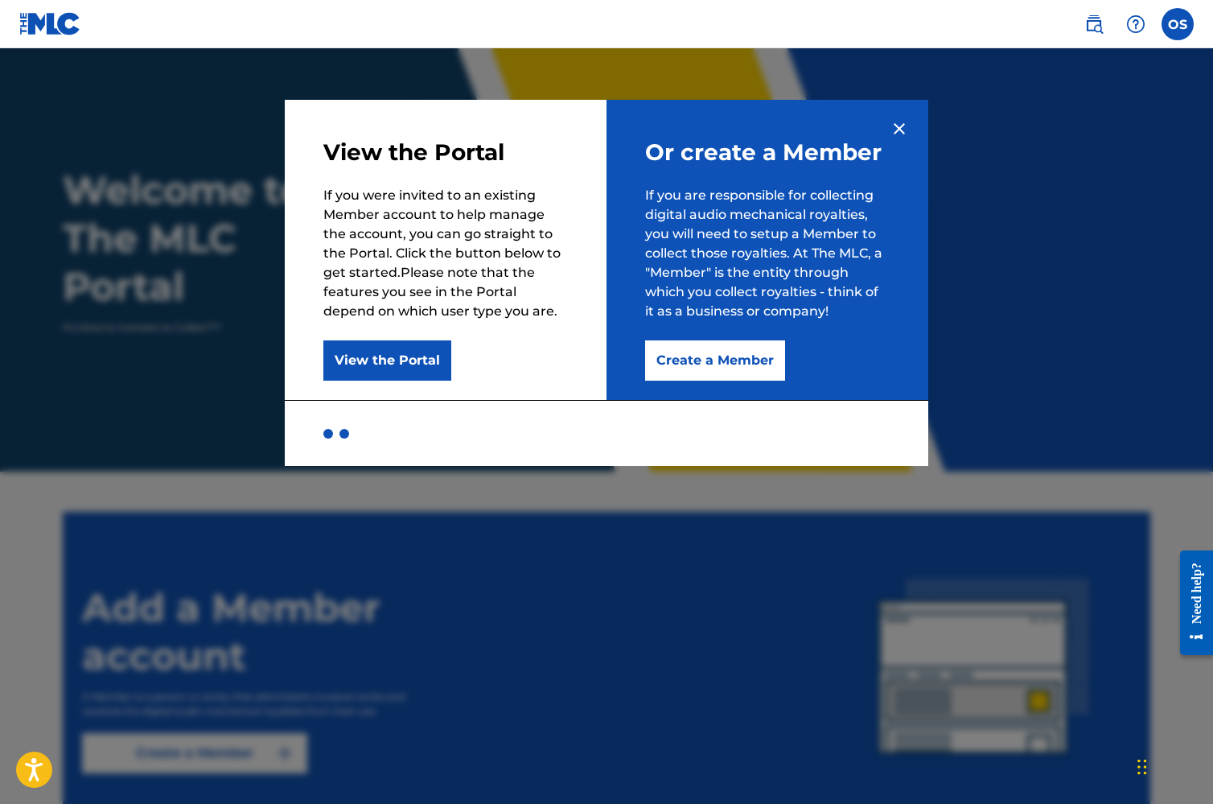
click at [702, 369] on button "Create a Member" at bounding box center [715, 360] width 140 height 40
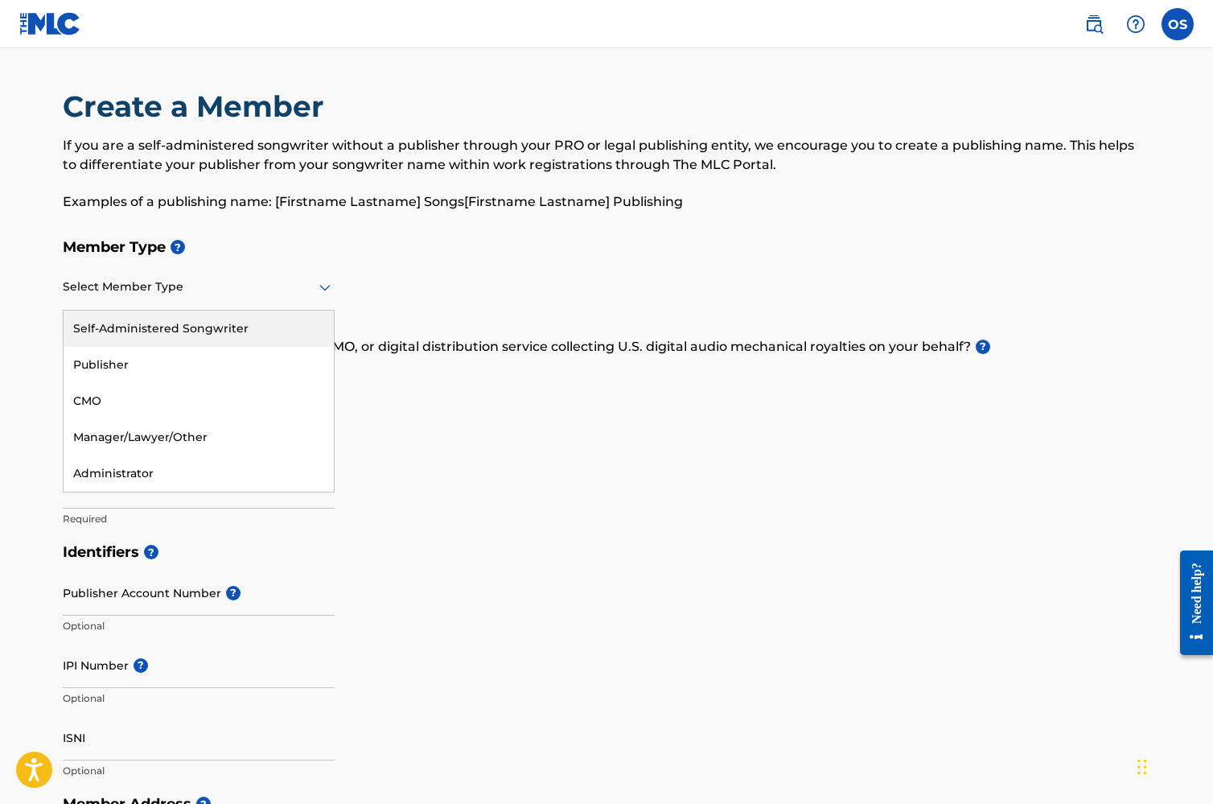
click at [331, 300] on div "Select Member Type" at bounding box center [199, 288] width 272 height 46
click at [222, 331] on div "Self-Administered Songwriter" at bounding box center [199, 329] width 270 height 36
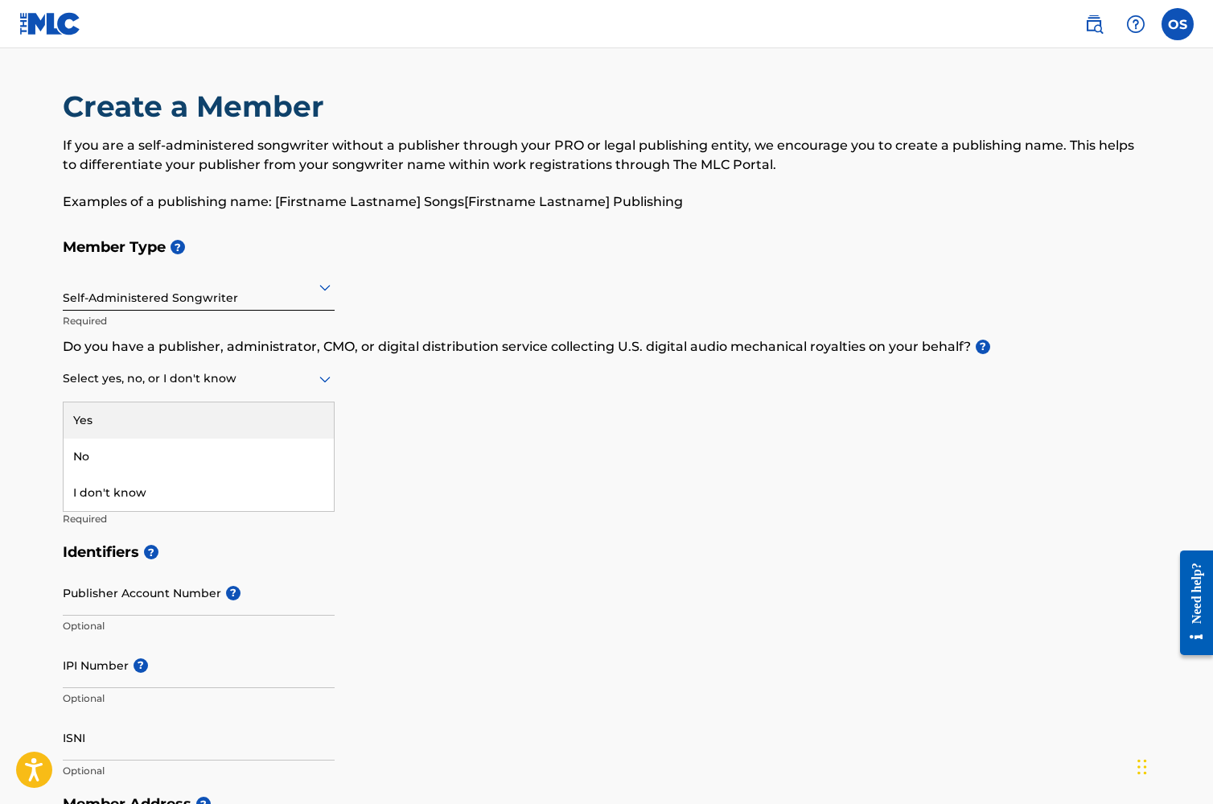
click at [318, 387] on icon at bounding box center [324, 378] width 19 height 19
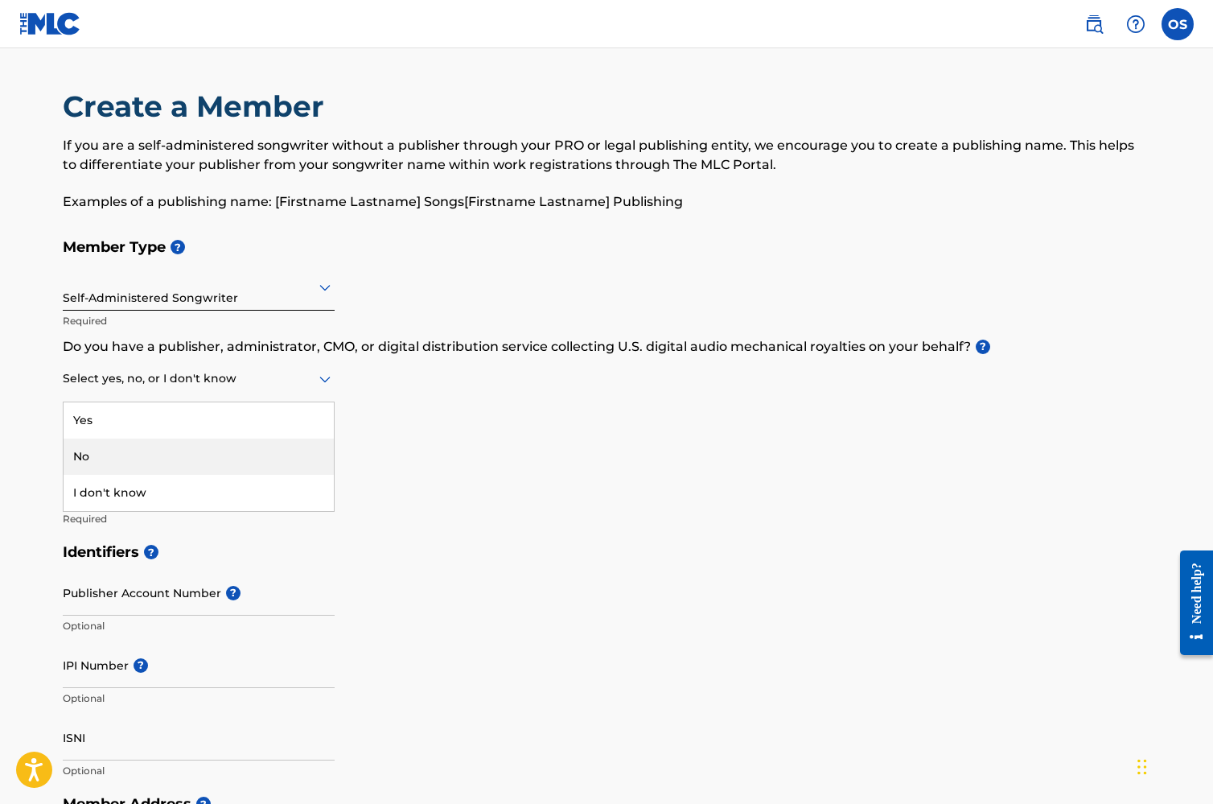
click at [237, 463] on div "No" at bounding box center [199, 457] width 270 height 36
click at [334, 384] on icon at bounding box center [324, 378] width 19 height 19
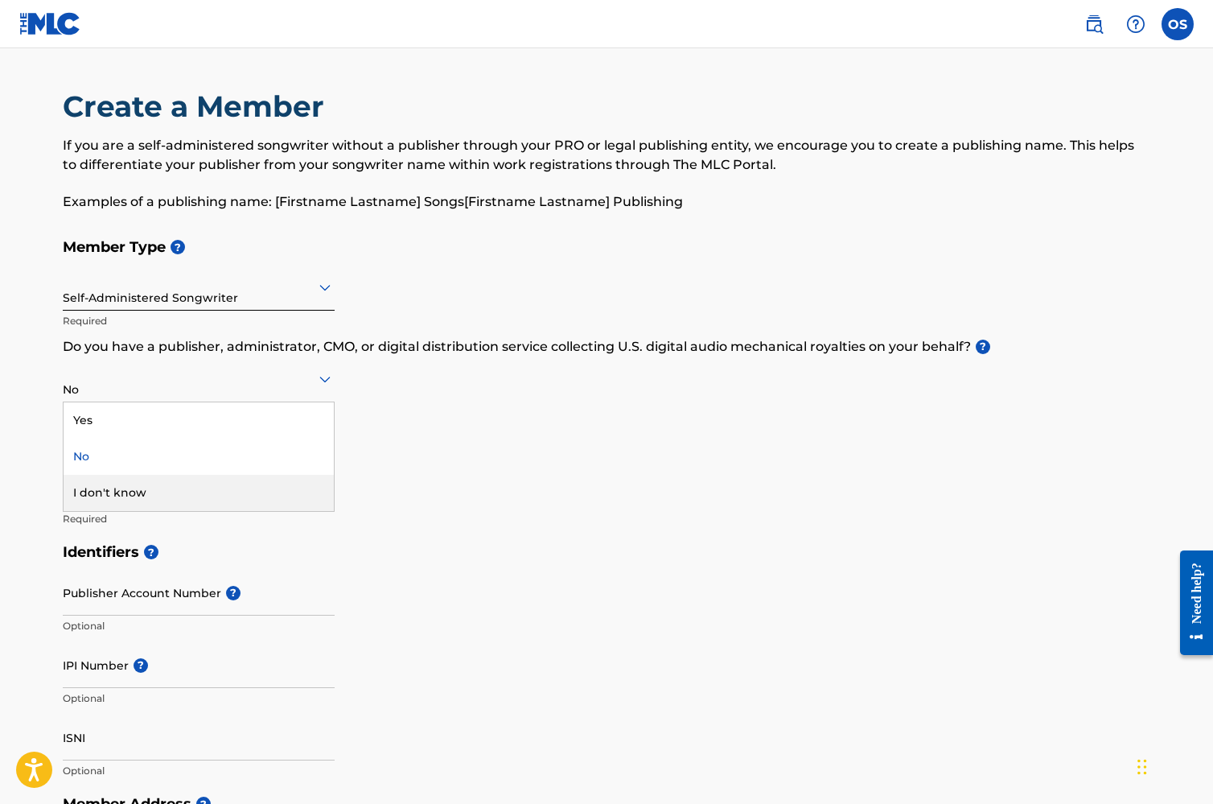
click at [237, 484] on div "I don't know" at bounding box center [199, 493] width 270 height 36
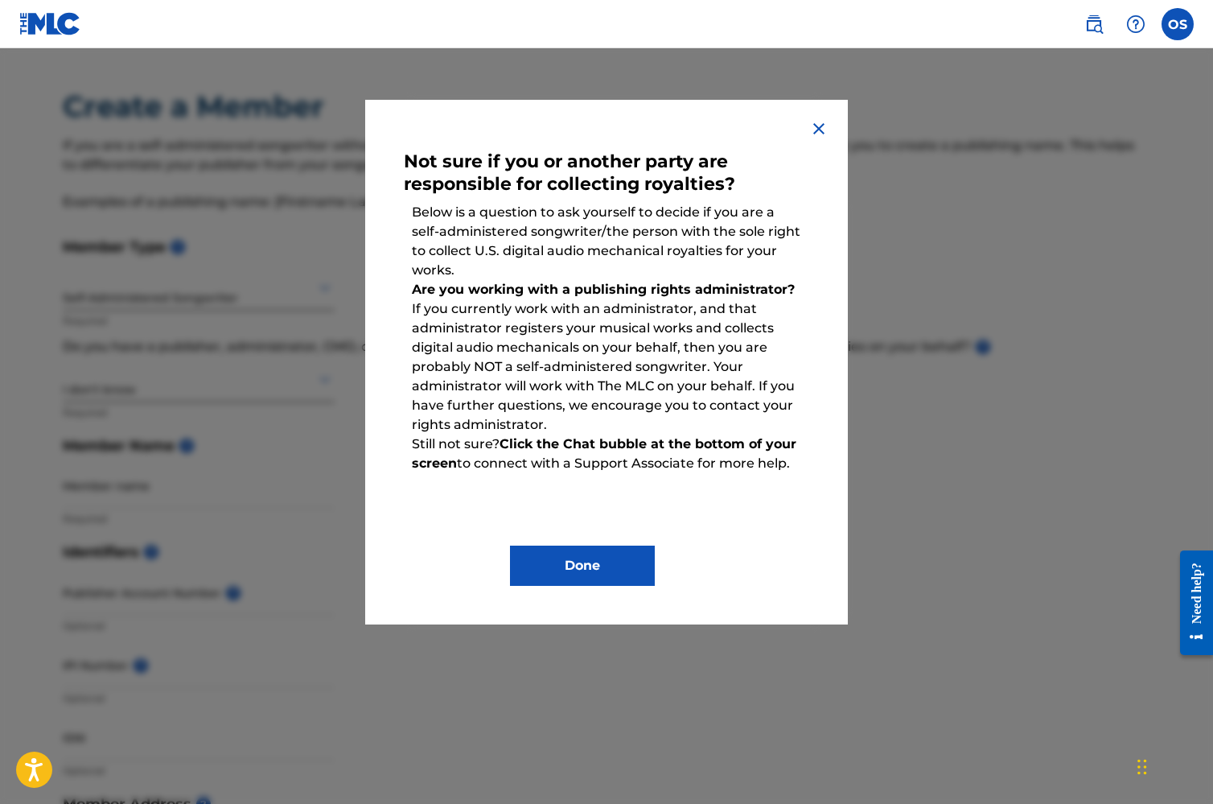
click at [543, 554] on button "Done" at bounding box center [582, 566] width 145 height 40
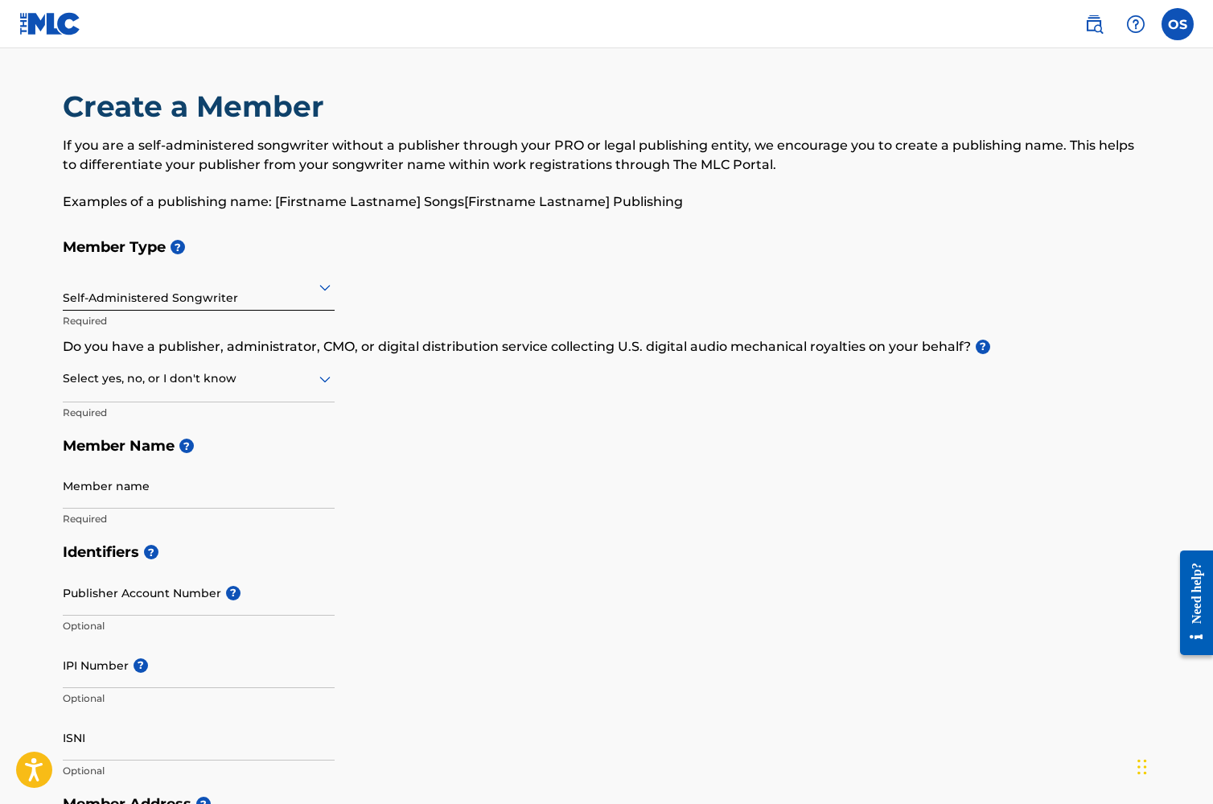
click at [284, 391] on div "Select yes, no, or I don't know" at bounding box center [199, 379] width 272 height 46
click at [253, 448] on div "No" at bounding box center [199, 457] width 270 height 36
click at [337, 495] on div "Member Type ? Self-Administered Songwriter Required Do you have a publisher, ad…" at bounding box center [607, 382] width 1088 height 305
click at [303, 497] on input "Member name" at bounding box center [199, 486] width 272 height 46
click at [331, 498] on input "Member name" at bounding box center [199, 486] width 272 height 46
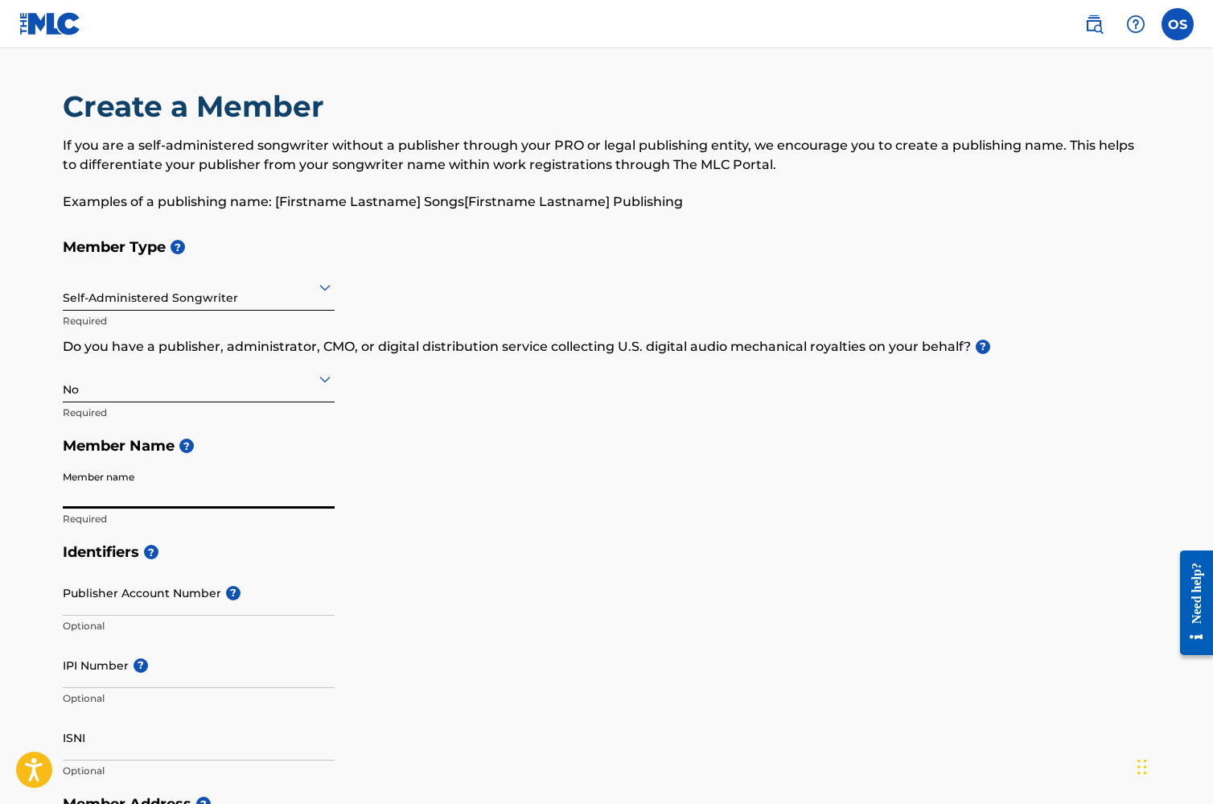
type input "[PERSON_NAME]"
type input "[STREET_ADDRESS]"
type input "[GEOGRAPHIC_DATA]"
type input "[US_STATE]"
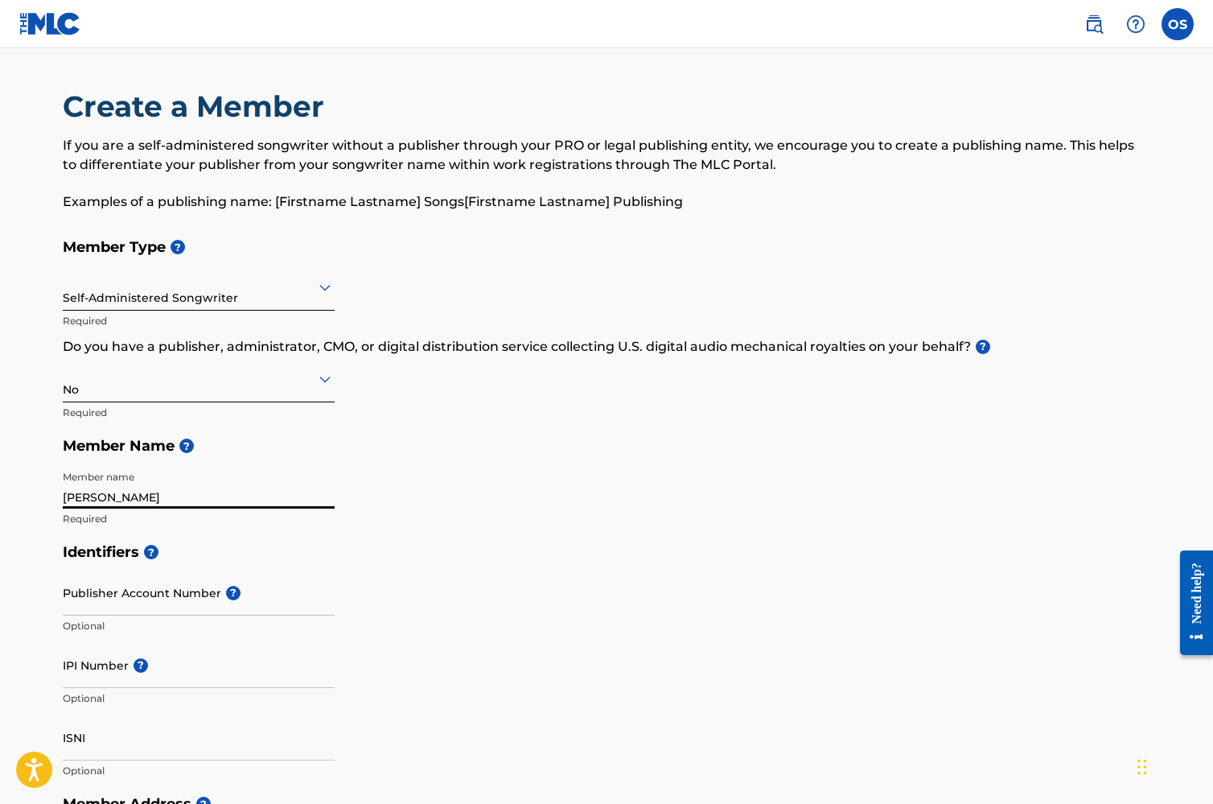
type input "77075"
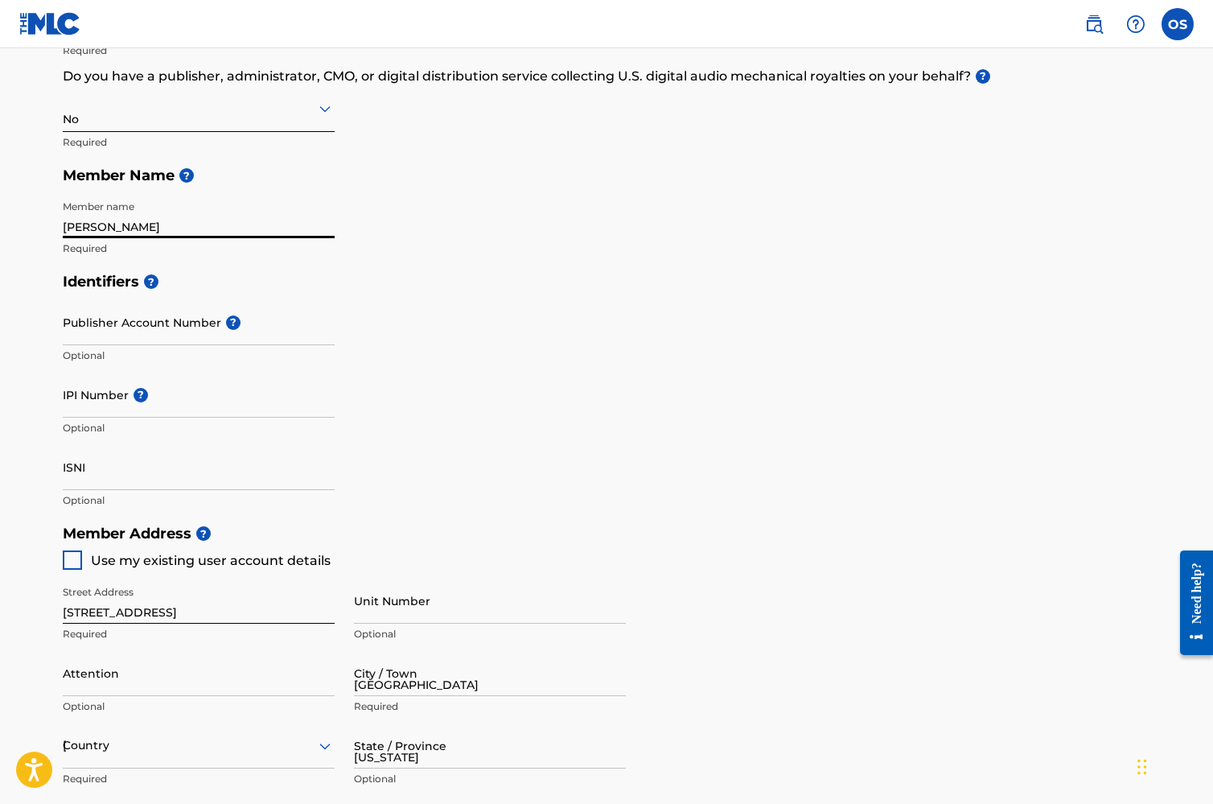
type input "[GEOGRAPHIC_DATA]"
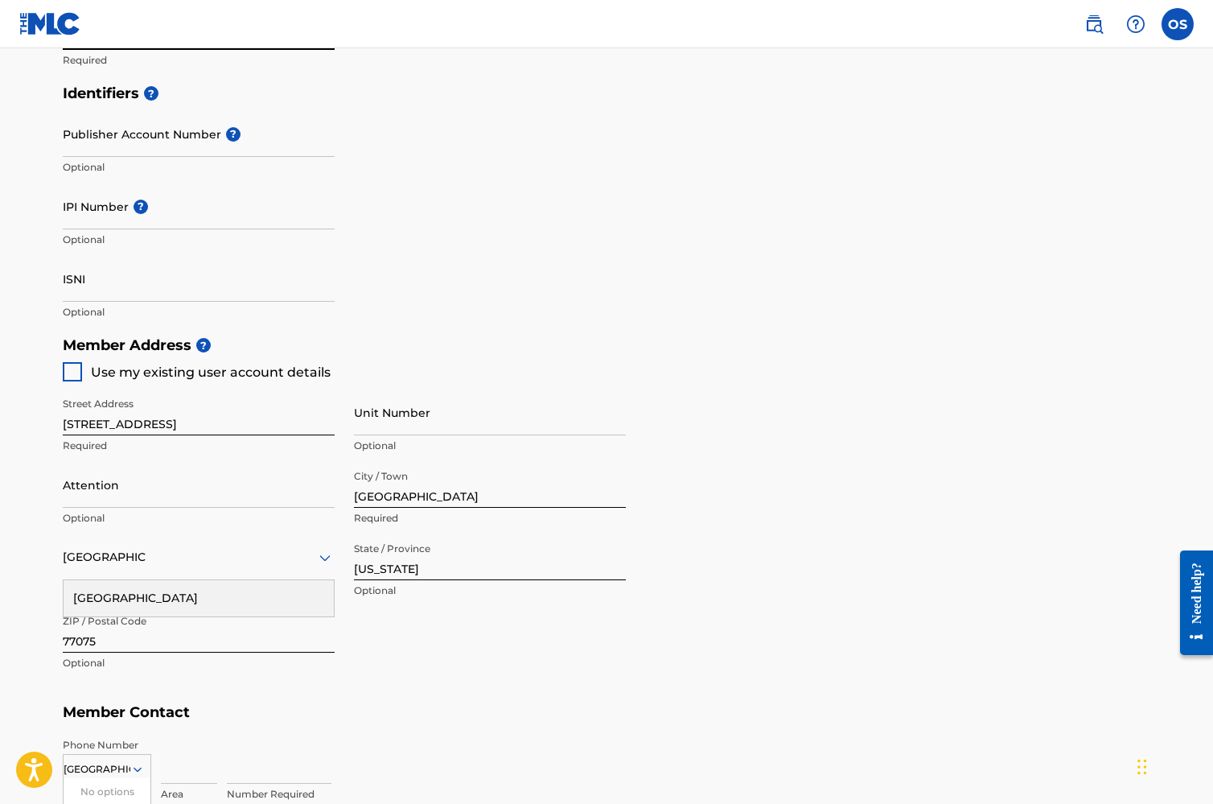
type input "[EMAIL_ADDRESS][DOMAIN_NAME]"
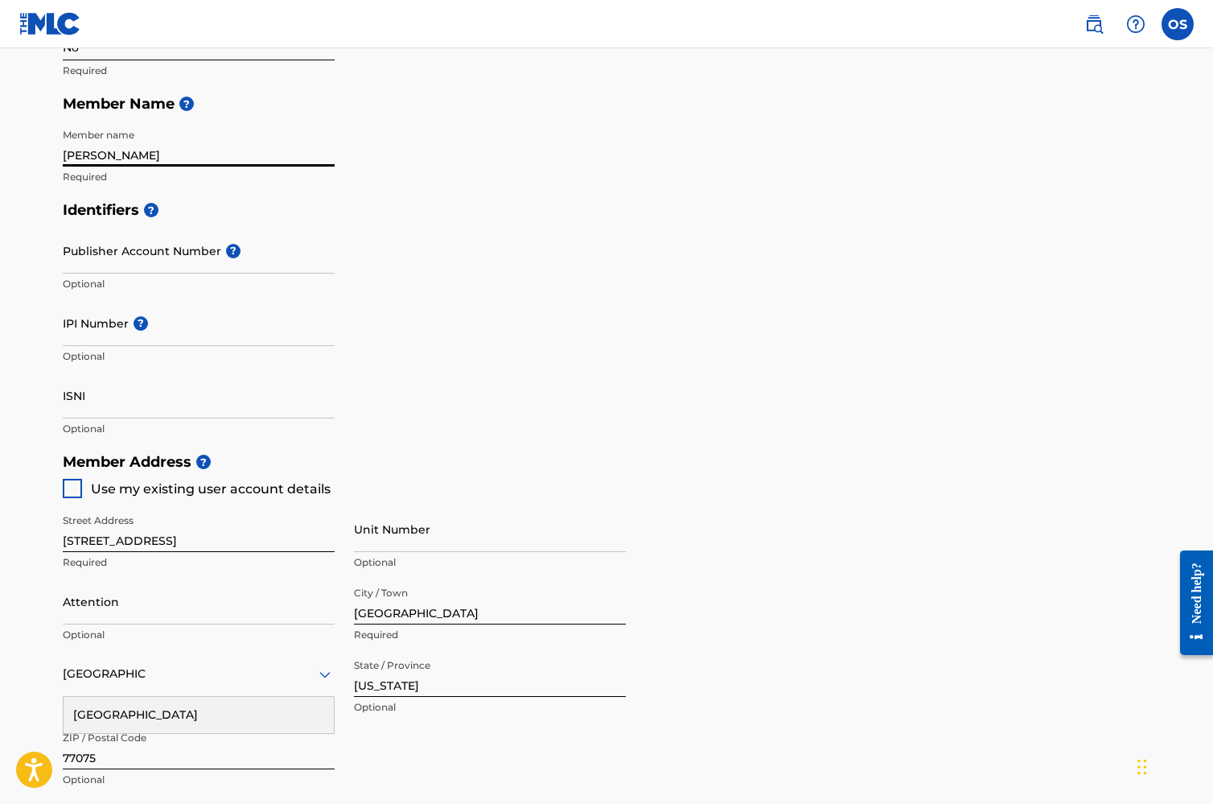
scroll to position [345, 0]
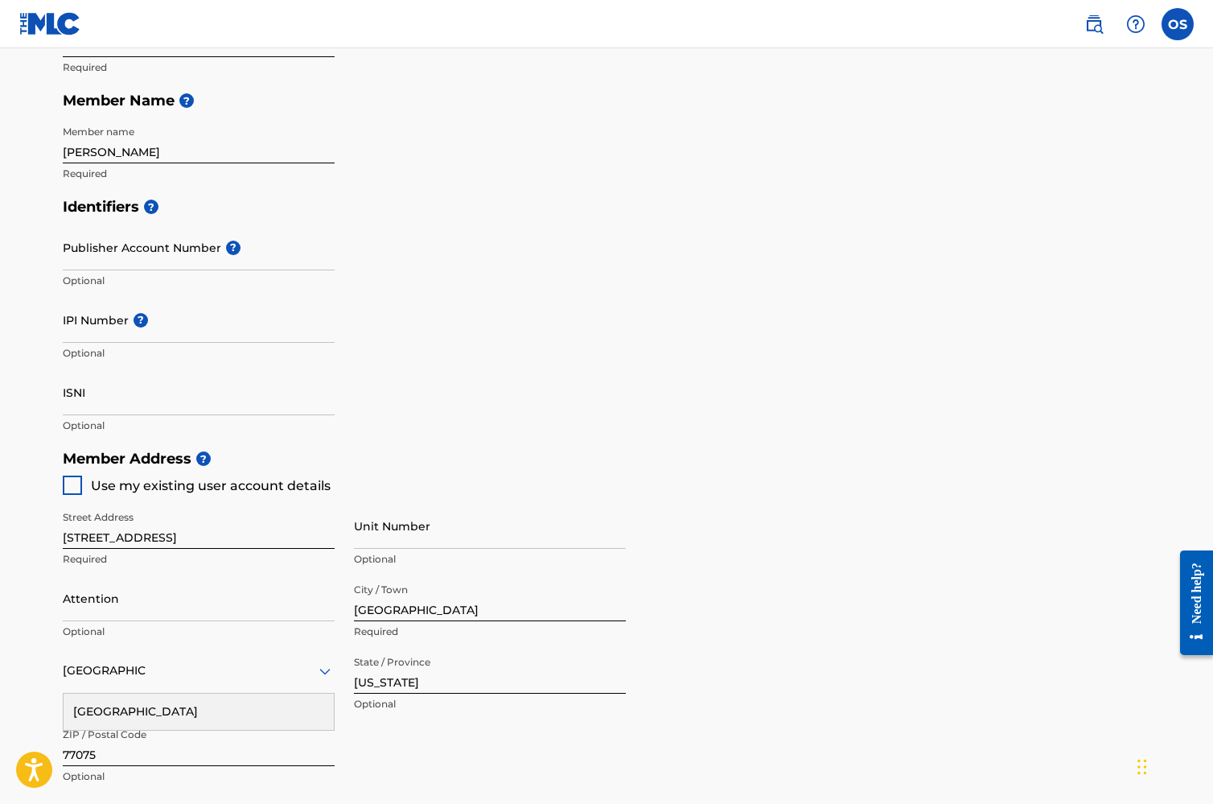
click at [77, 489] on div at bounding box center [72, 485] width 19 height 19
type input "405"
type input "2006003"
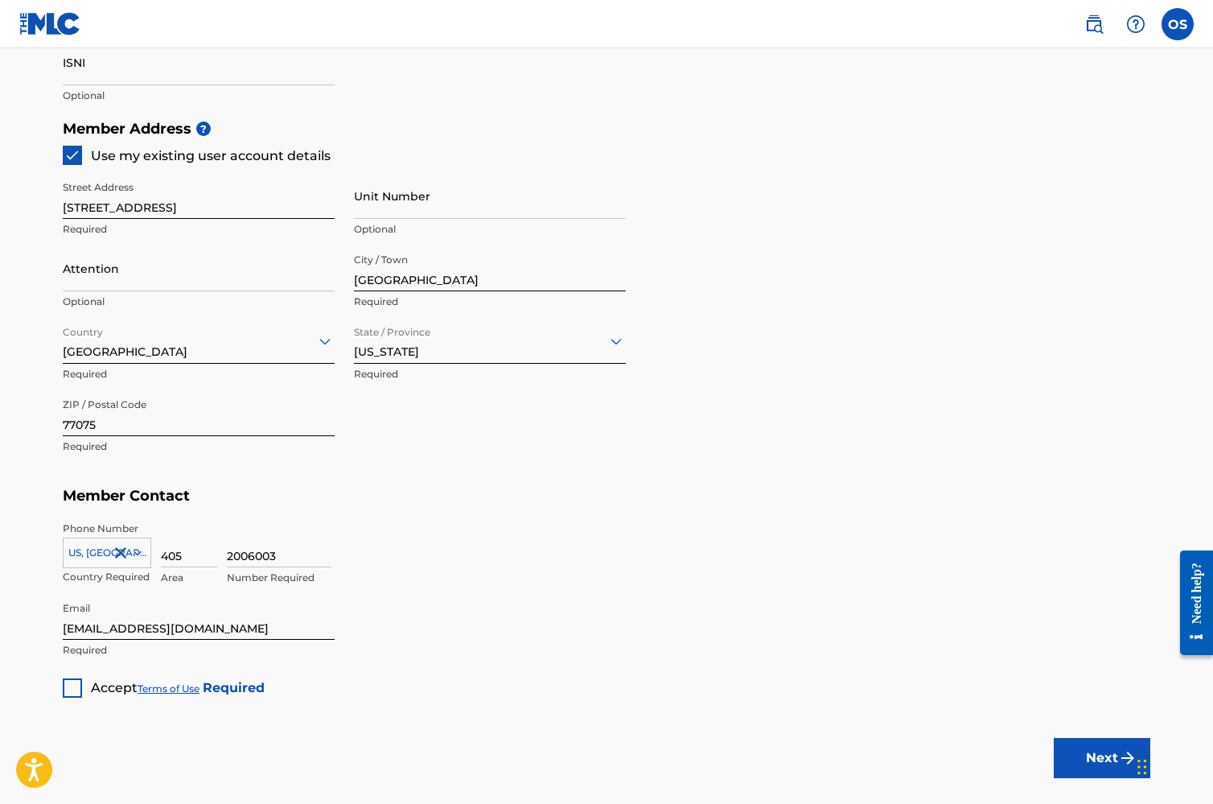
scroll to position [701, 0]
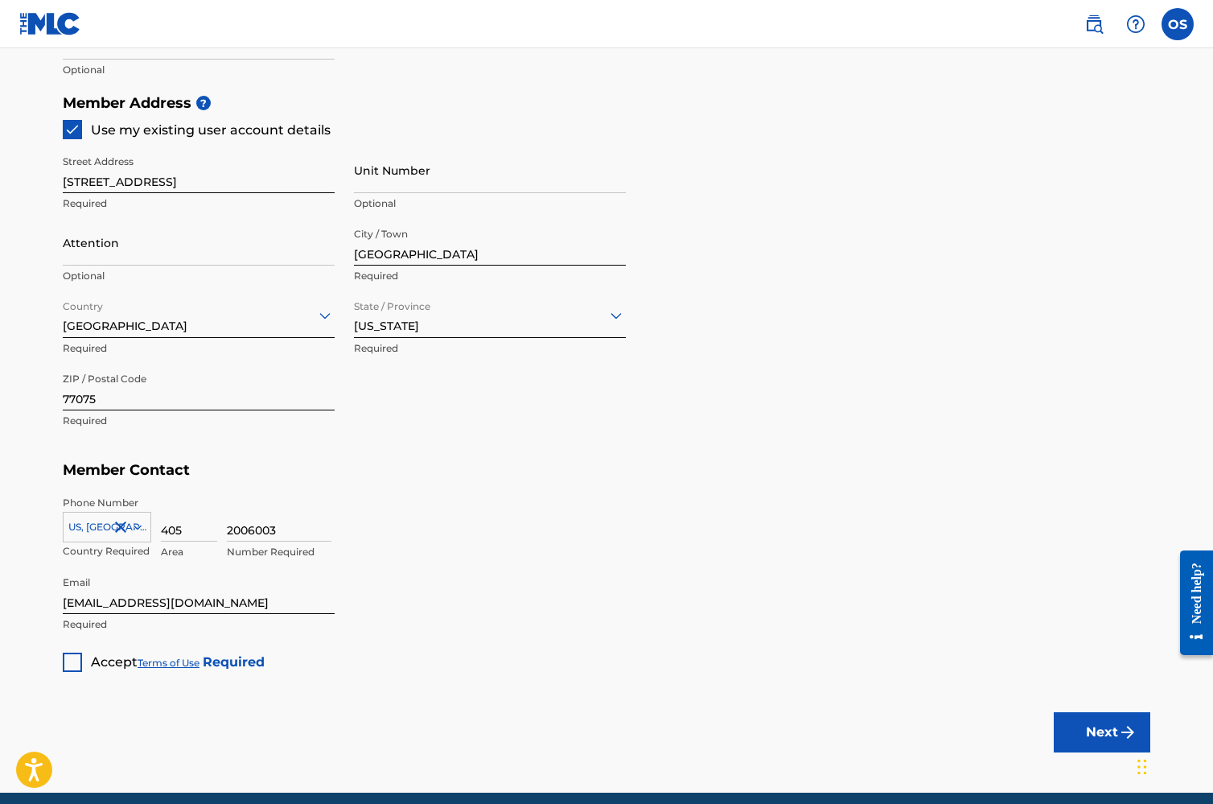
click at [78, 662] on div at bounding box center [72, 662] width 19 height 19
click at [1098, 729] on button "Next" at bounding box center [1102, 732] width 97 height 40
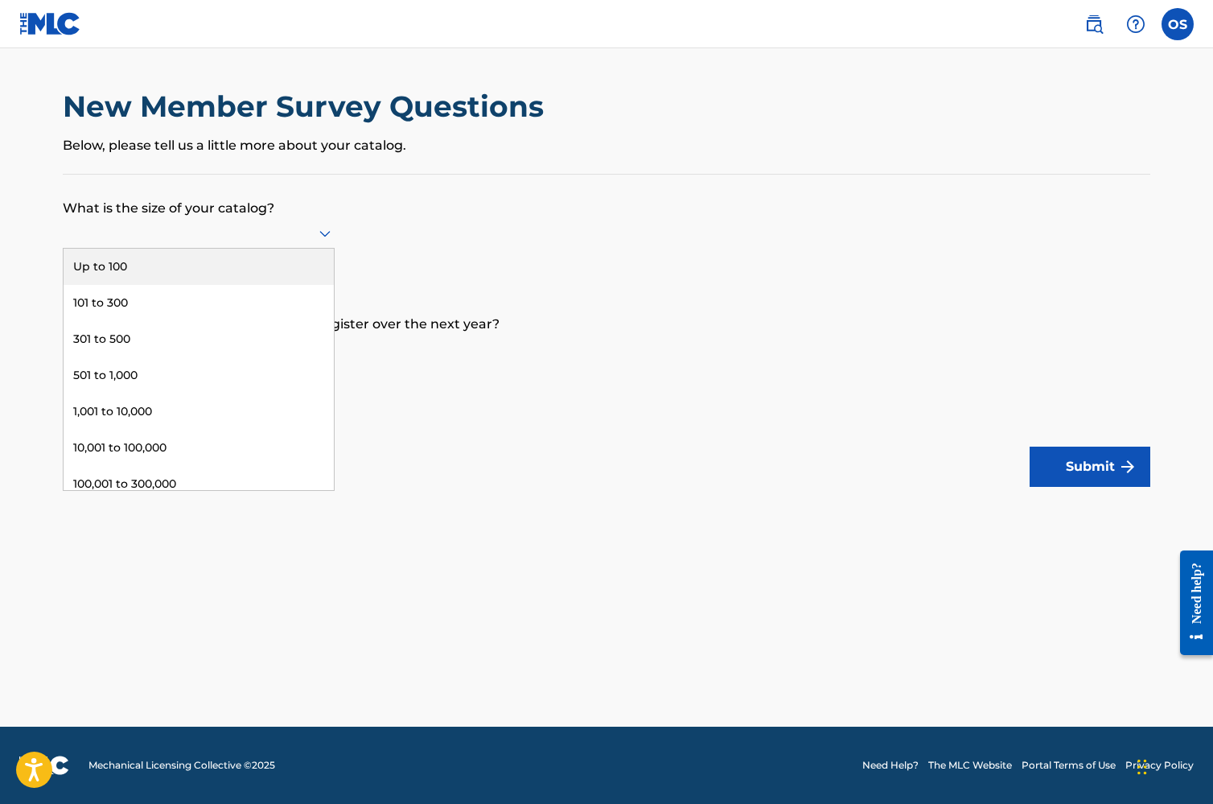
click at [328, 237] on icon at bounding box center [324, 234] width 11 height 6
click at [289, 274] on div "Up to 100" at bounding box center [199, 267] width 270 height 36
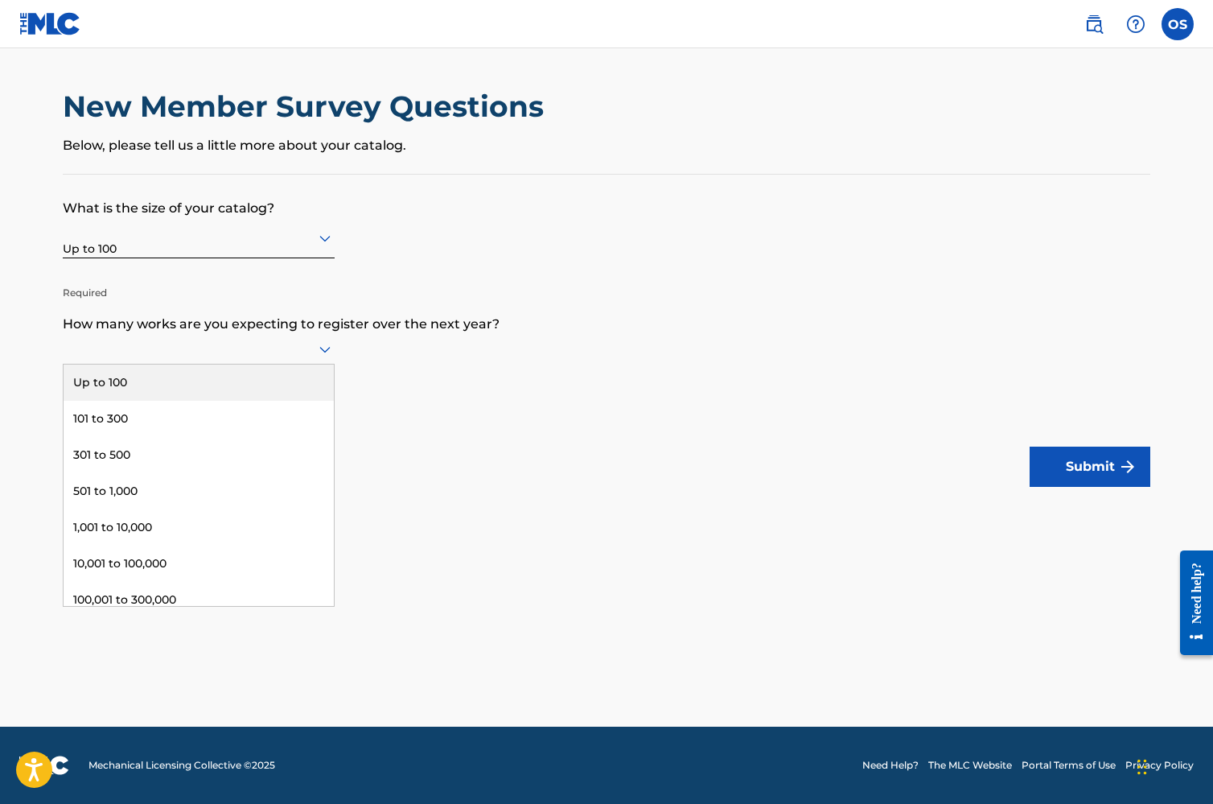
click at [317, 357] on icon at bounding box center [324, 349] width 19 height 19
click at [233, 398] on div "Up to 100" at bounding box center [199, 383] width 270 height 36
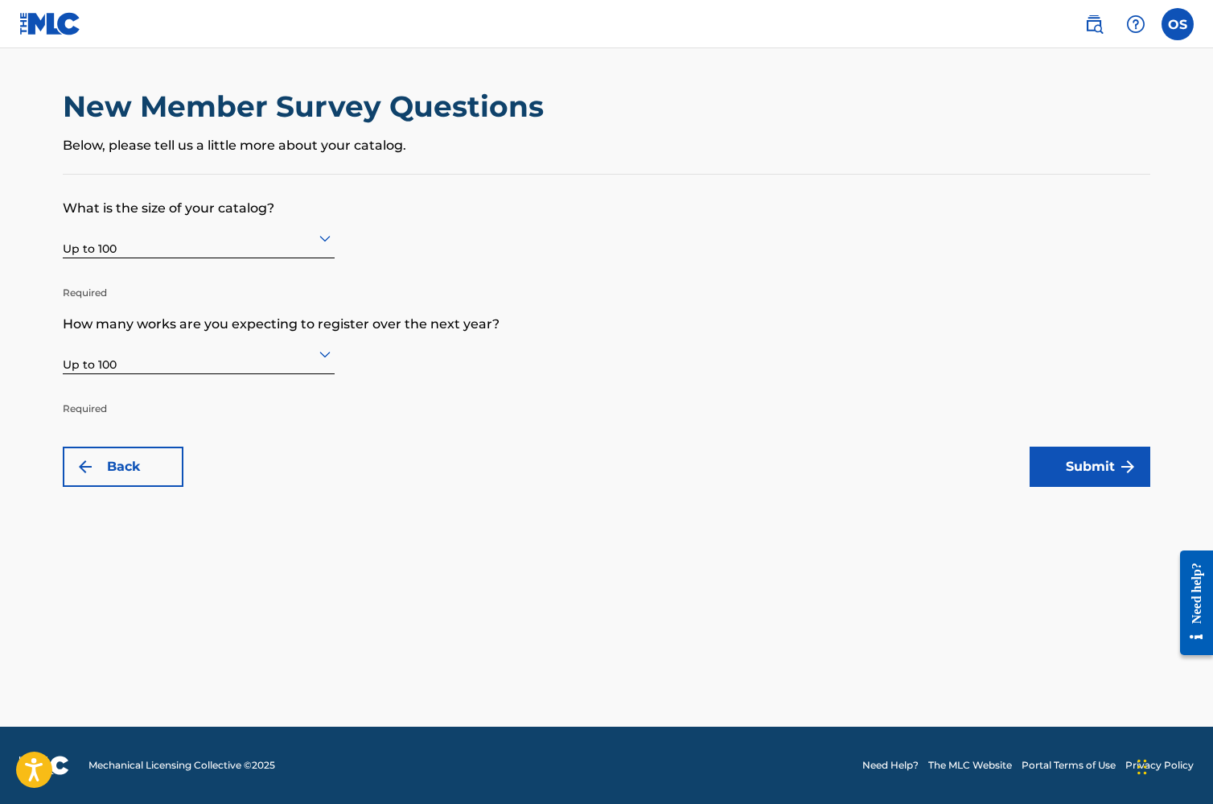
click at [1080, 465] on button "Submit" at bounding box center [1090, 467] width 121 height 40
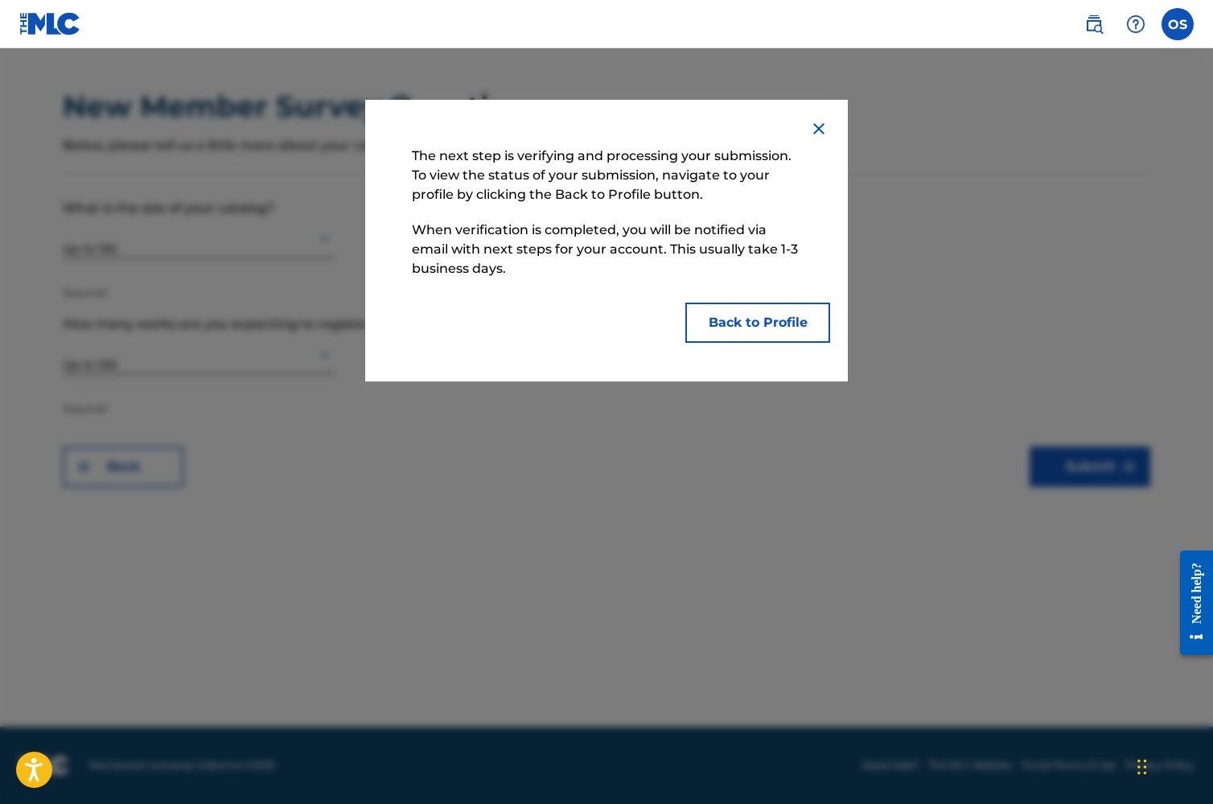
click at [740, 328] on button "Back to Profile" at bounding box center [758, 323] width 145 height 40
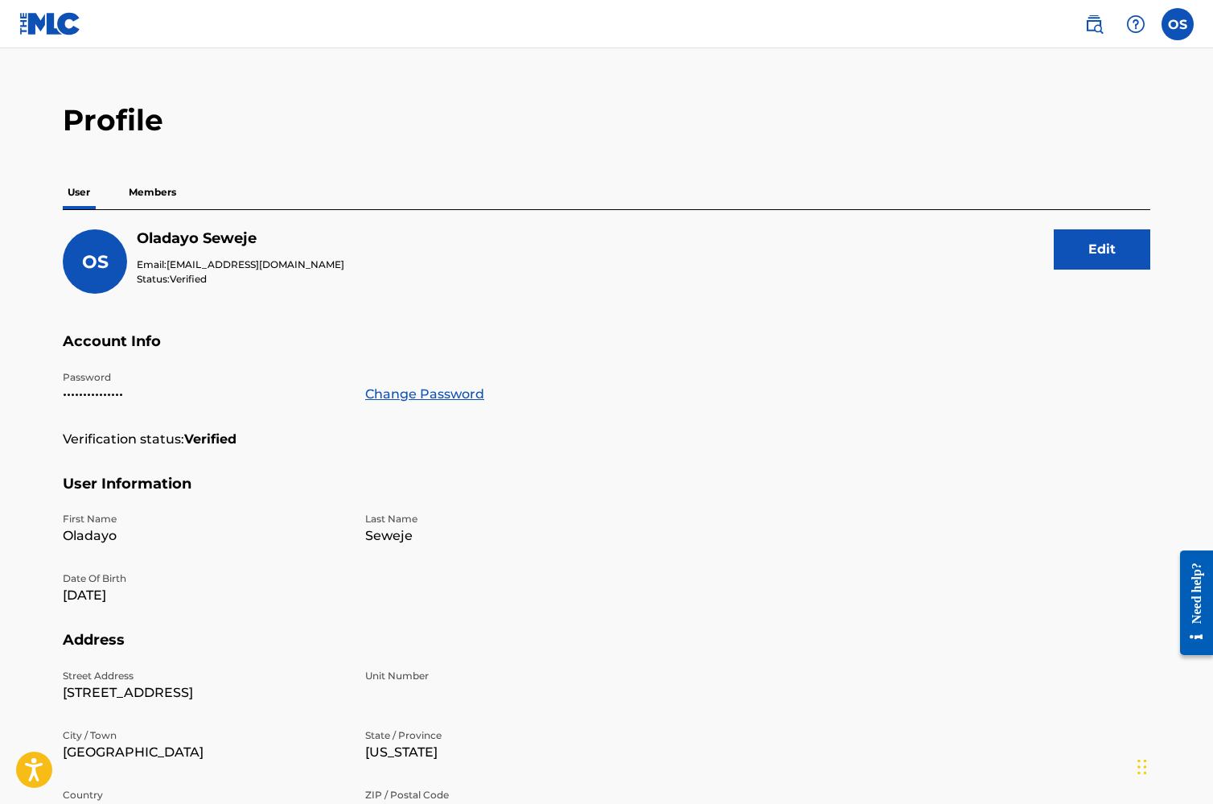
scroll to position [20, 0]
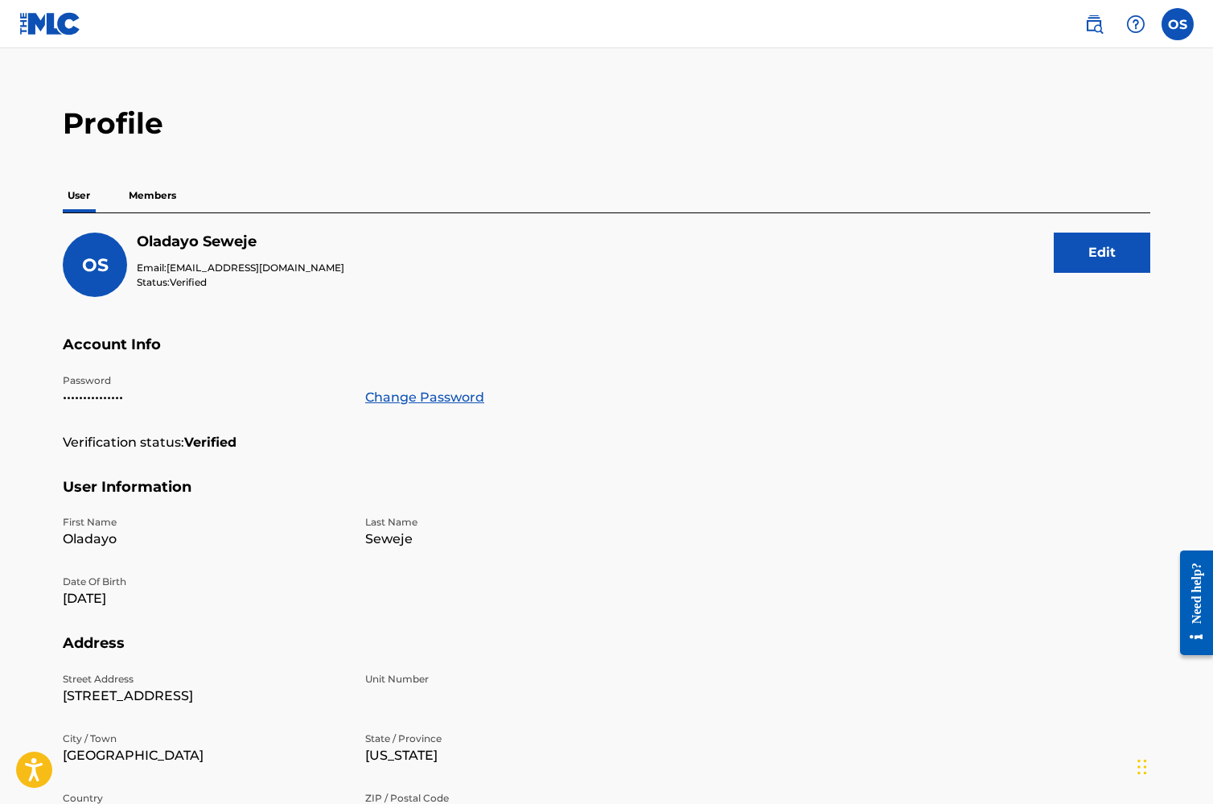
click at [140, 200] on p "Members" at bounding box center [152, 196] width 57 height 34
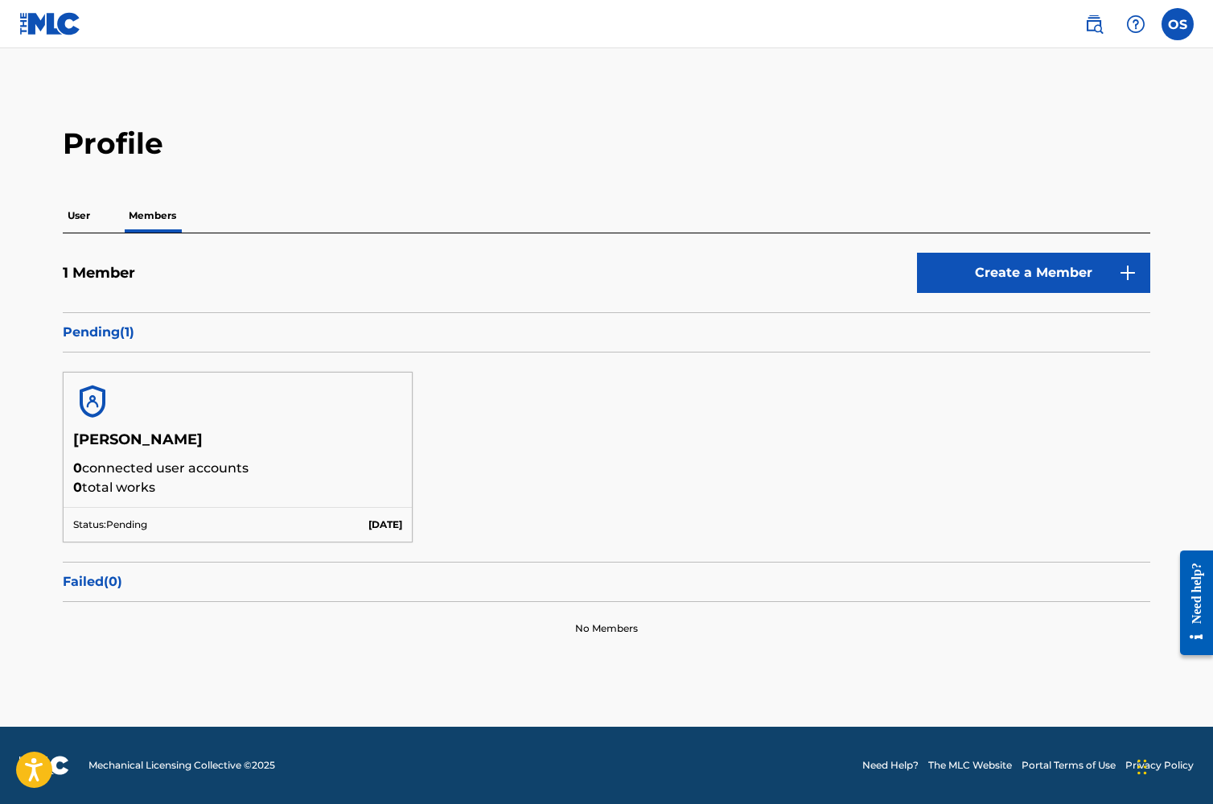
click at [132, 399] on div at bounding box center [238, 402] width 348 height 58
click at [101, 399] on img at bounding box center [92, 401] width 39 height 39
